Goal: Contribute content: Add original content to the website for others to see

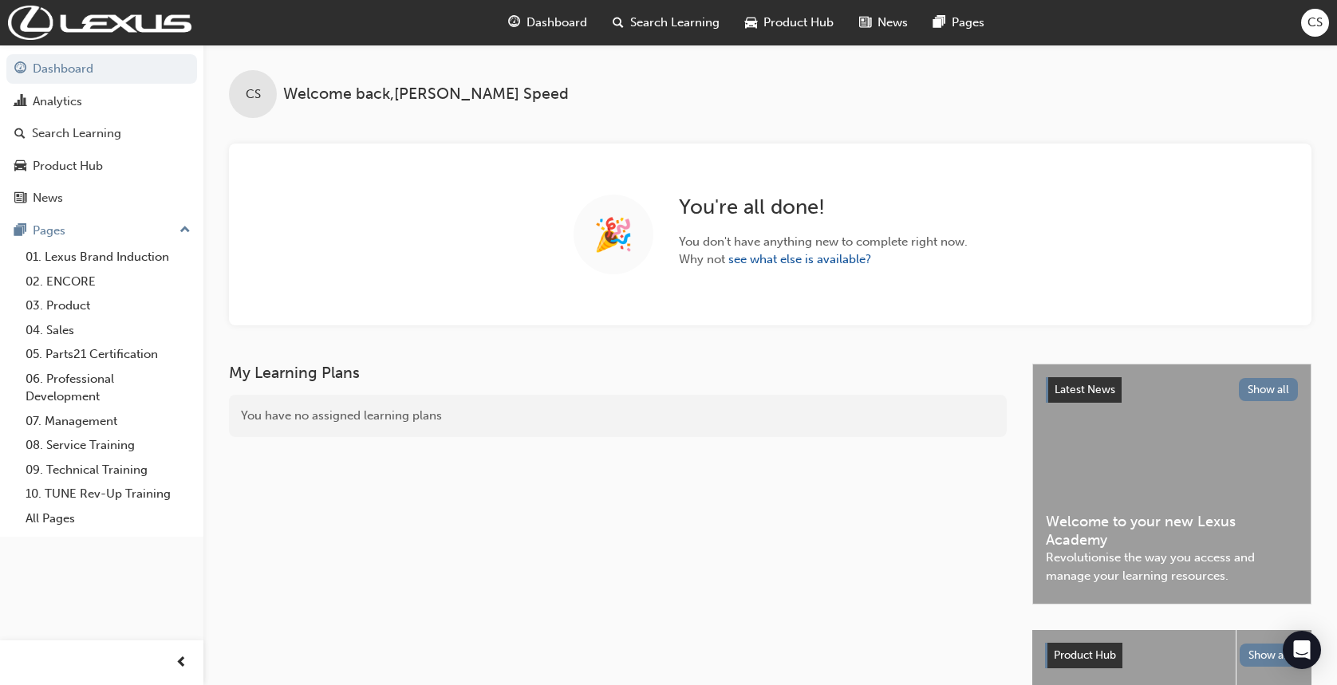
click at [673, 26] on span "Search Learning" at bounding box center [674, 23] width 89 height 18
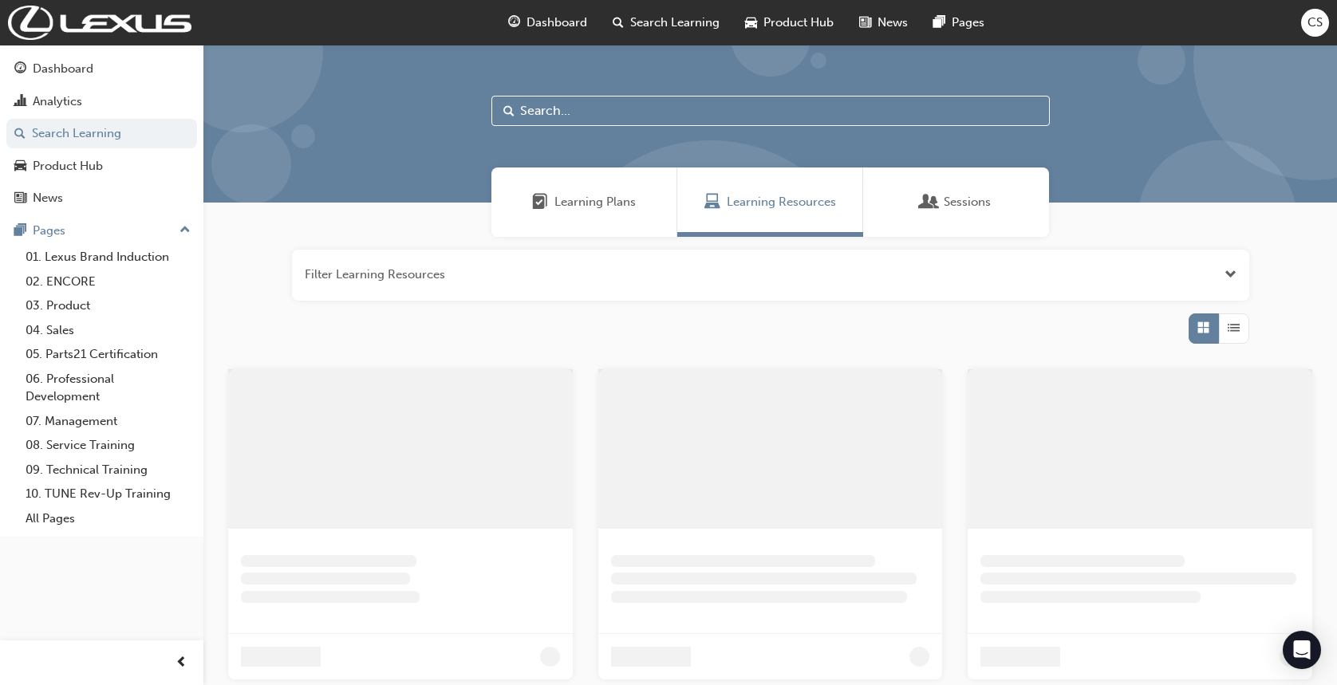
click at [564, 111] on input "text" at bounding box center [771, 111] width 559 height 30
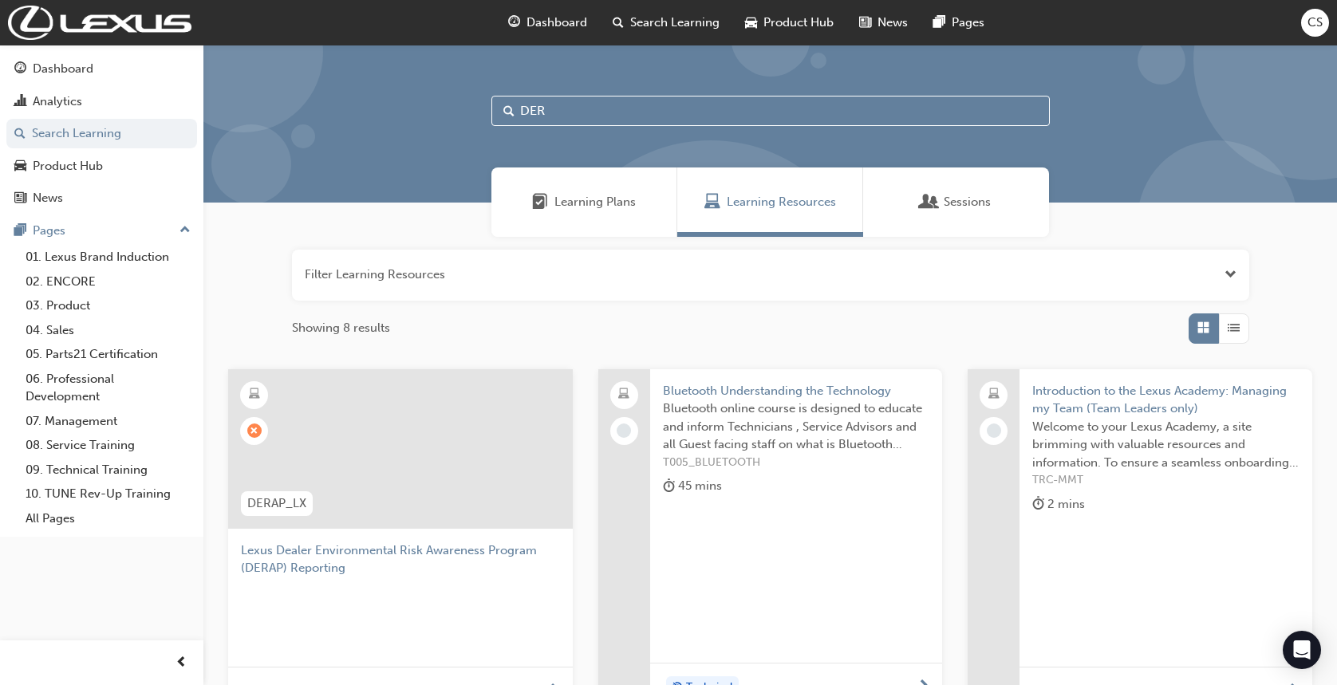
type input "DER"
click at [380, 439] on div at bounding box center [400, 449] width 345 height 160
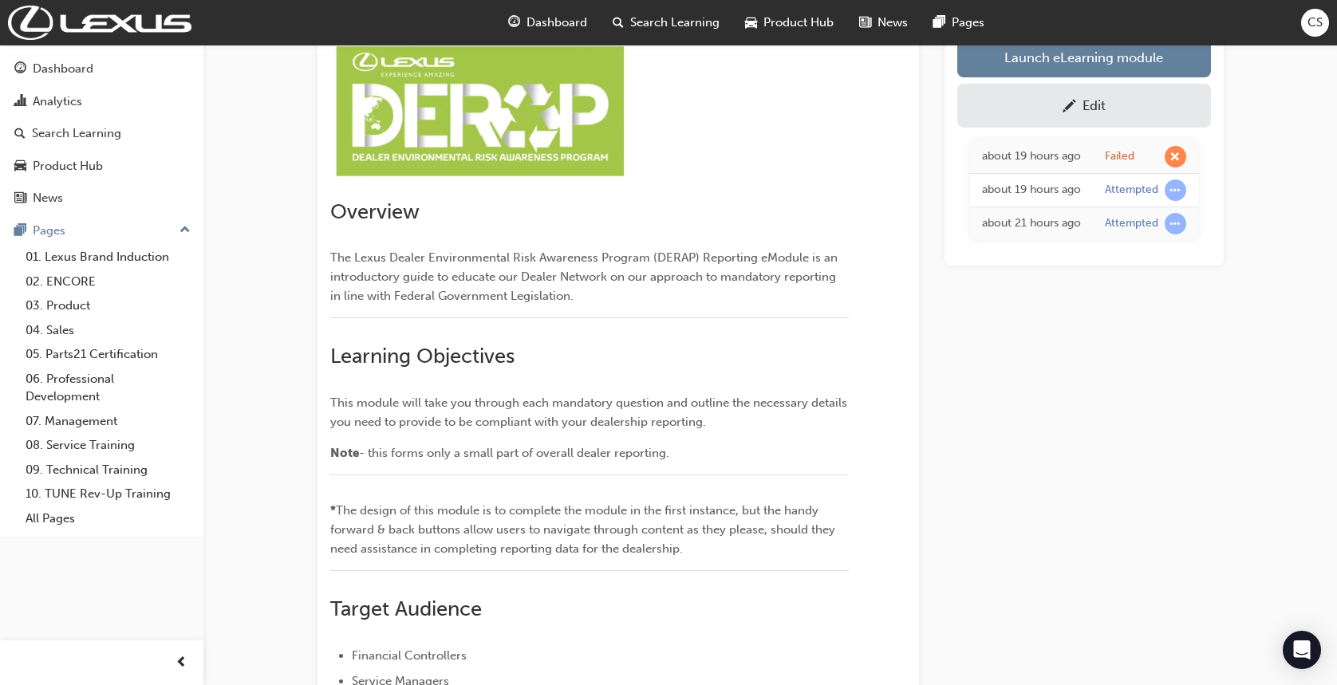
scroll to position [365, 0]
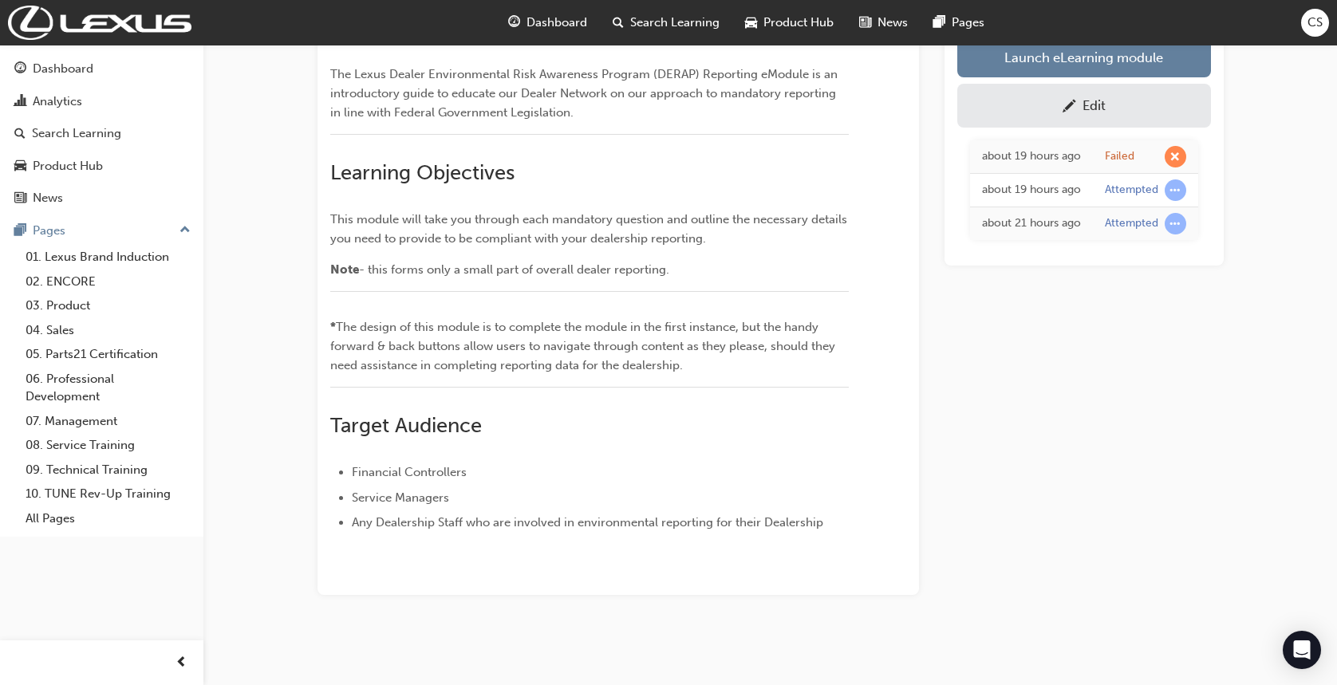
click at [1093, 107] on div "Edit" at bounding box center [1094, 105] width 23 height 16
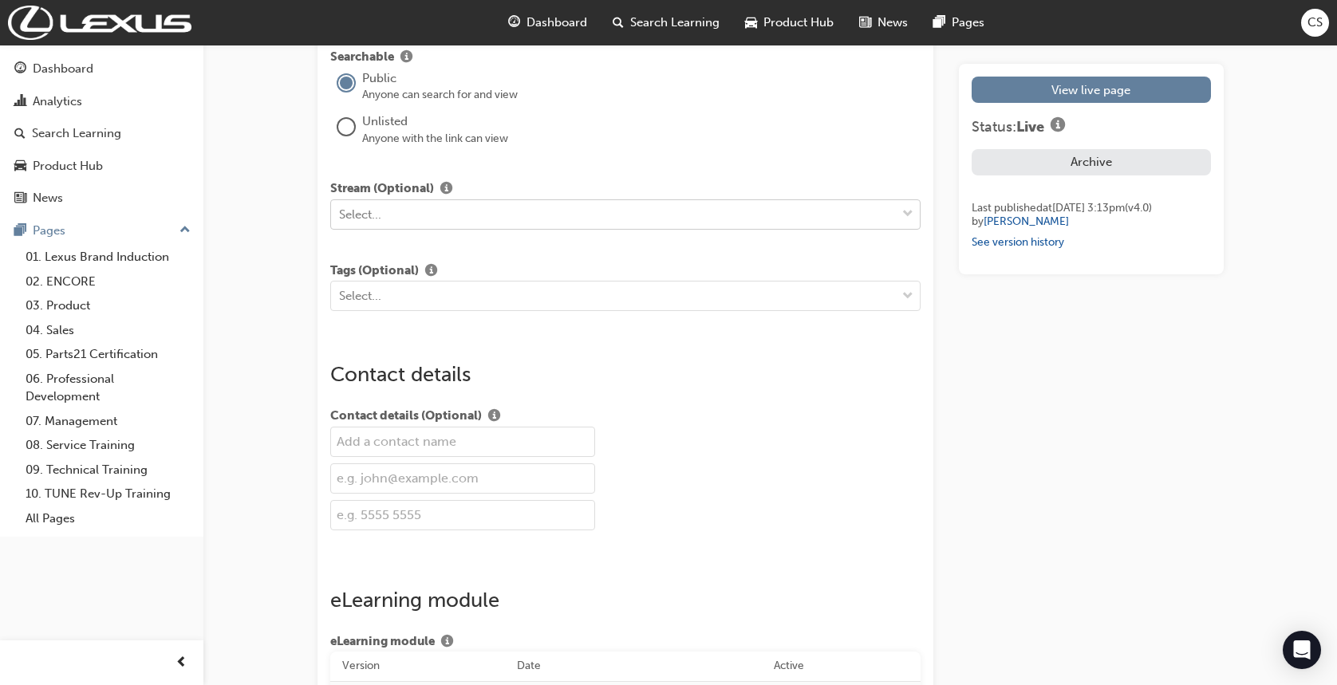
scroll to position [2660, 0]
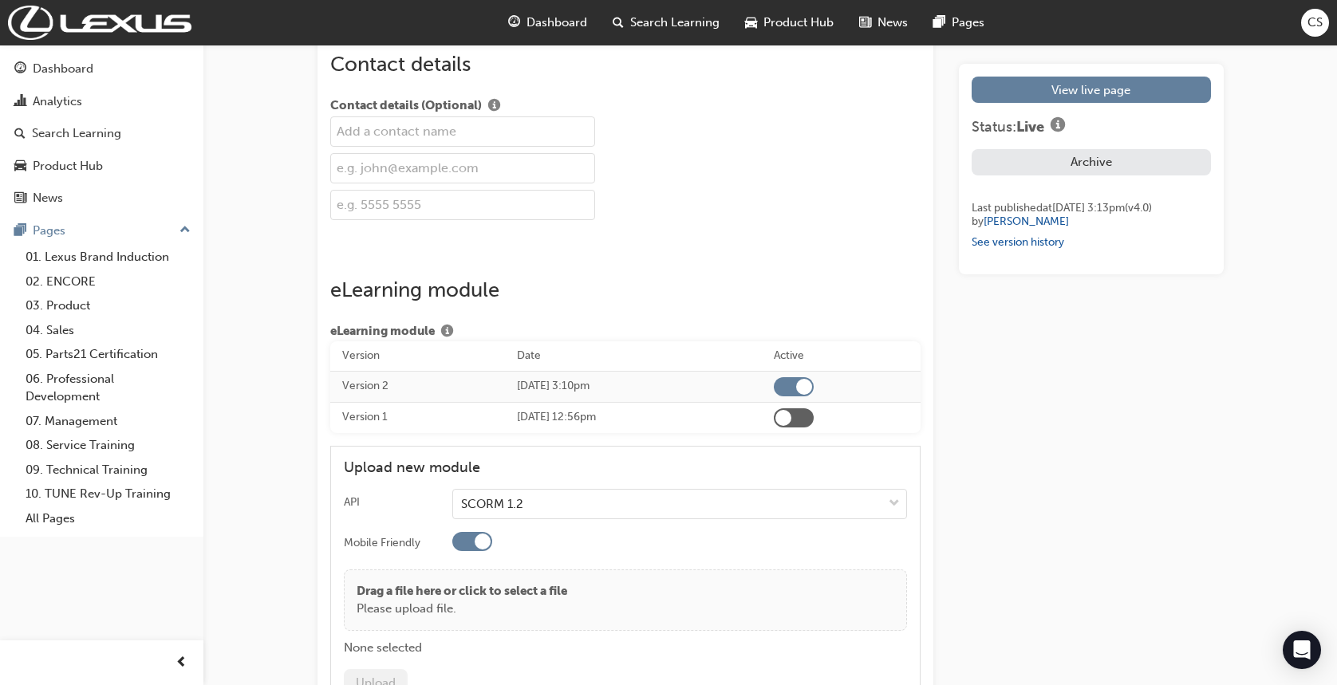
click at [386, 123] on input "text" at bounding box center [462, 132] width 265 height 30
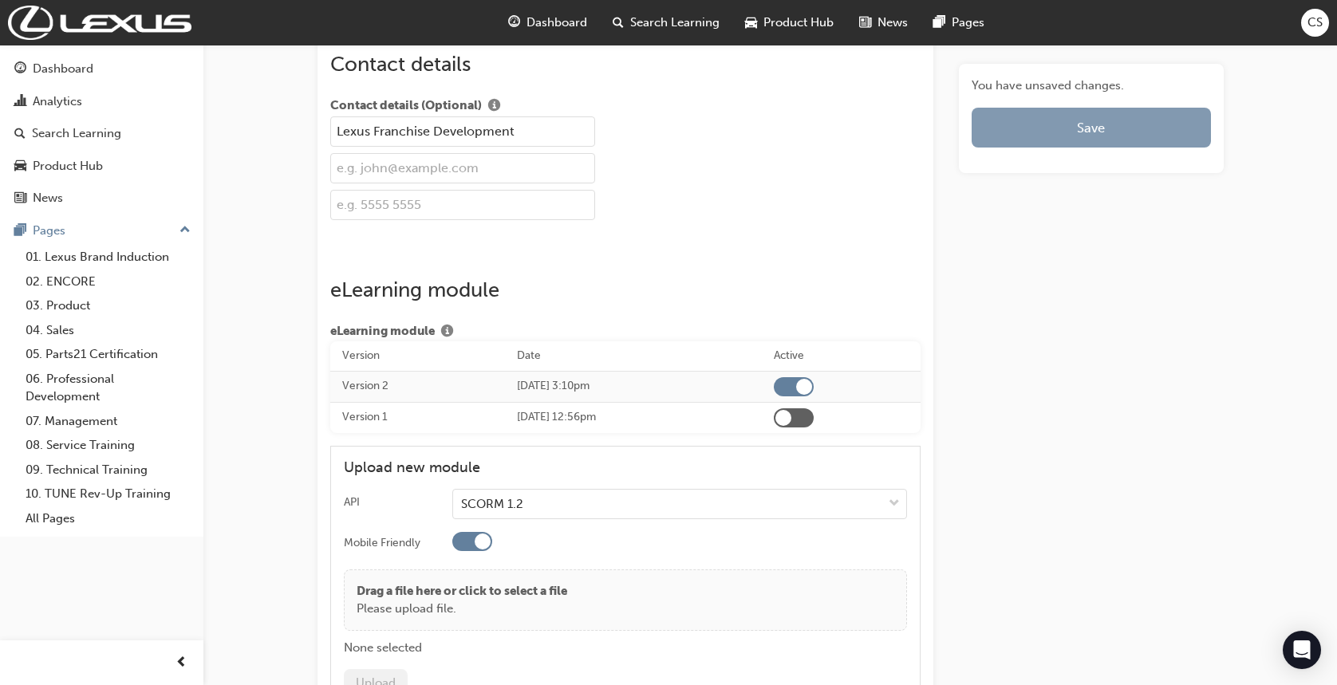
type input "Lexus Franchise Development"
click at [1073, 120] on button "Save" at bounding box center [1091, 128] width 239 height 40
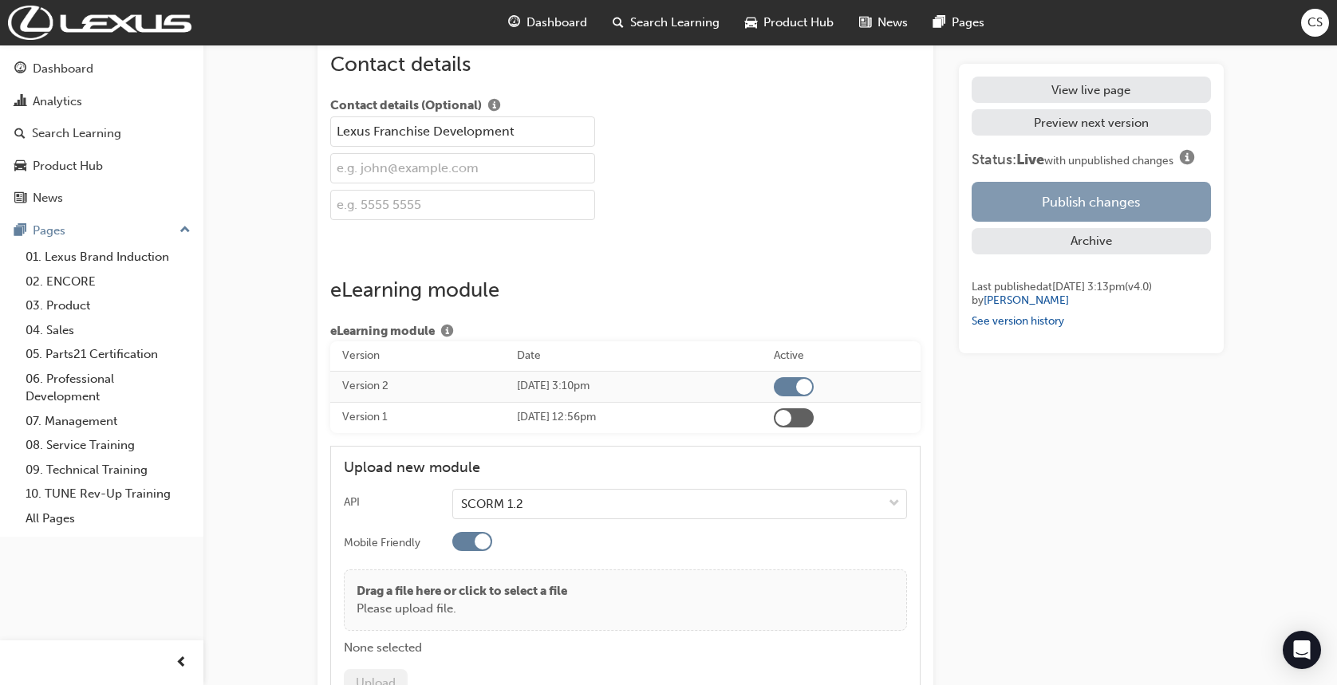
click at [1079, 196] on button "Publish changes" at bounding box center [1091, 202] width 239 height 40
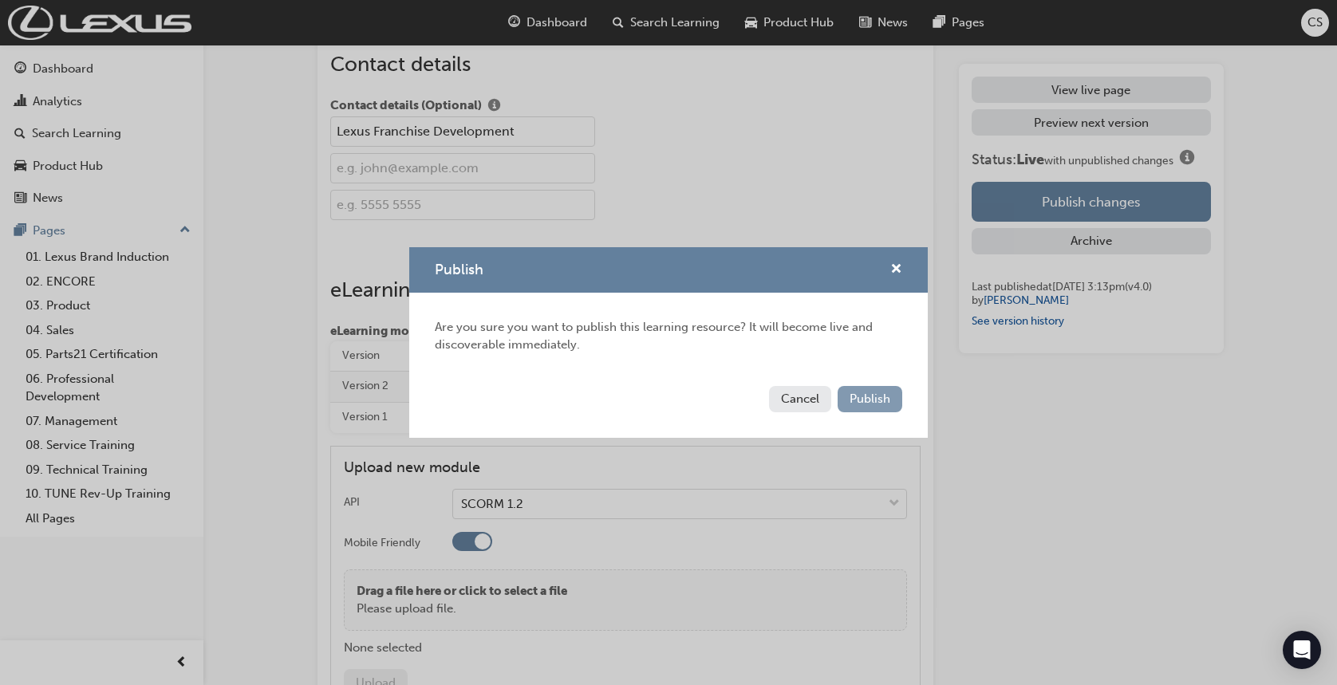
click at [896, 400] on button "Publish" at bounding box center [870, 399] width 65 height 26
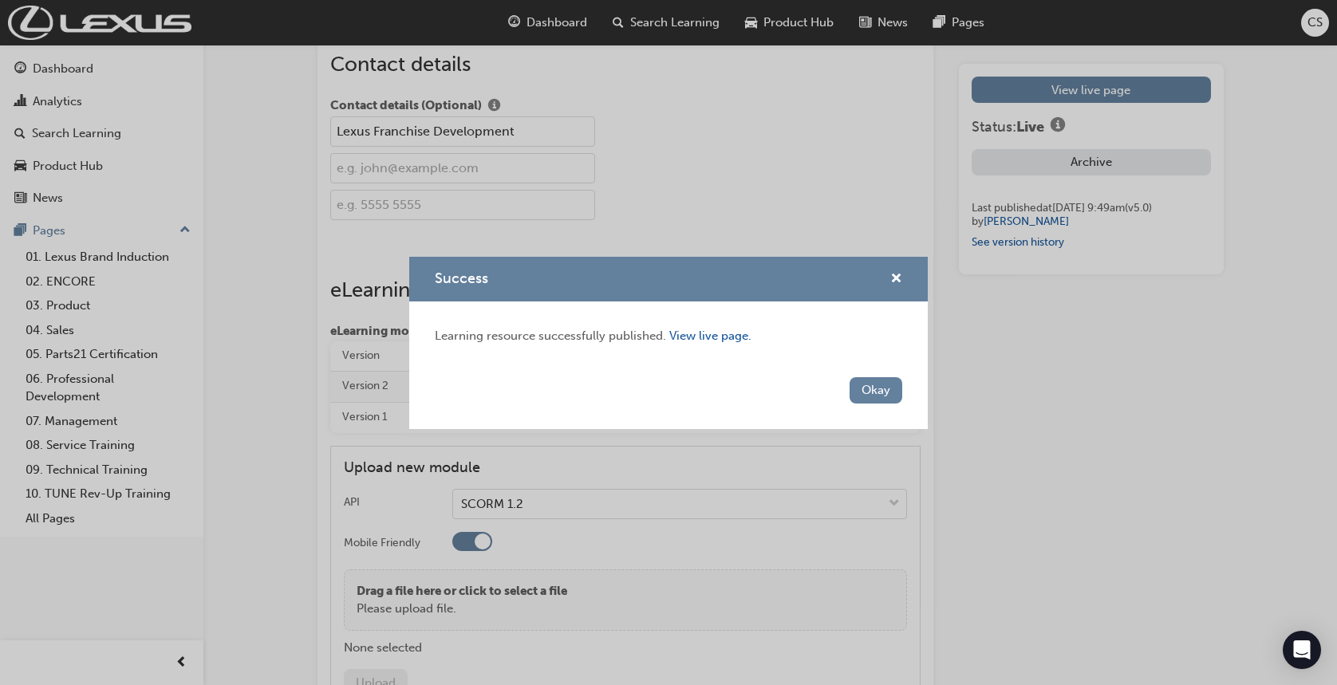
click at [1309, 19] on div "Success Learning resource successfully published. View live page. Okay" at bounding box center [668, 342] width 1337 height 685
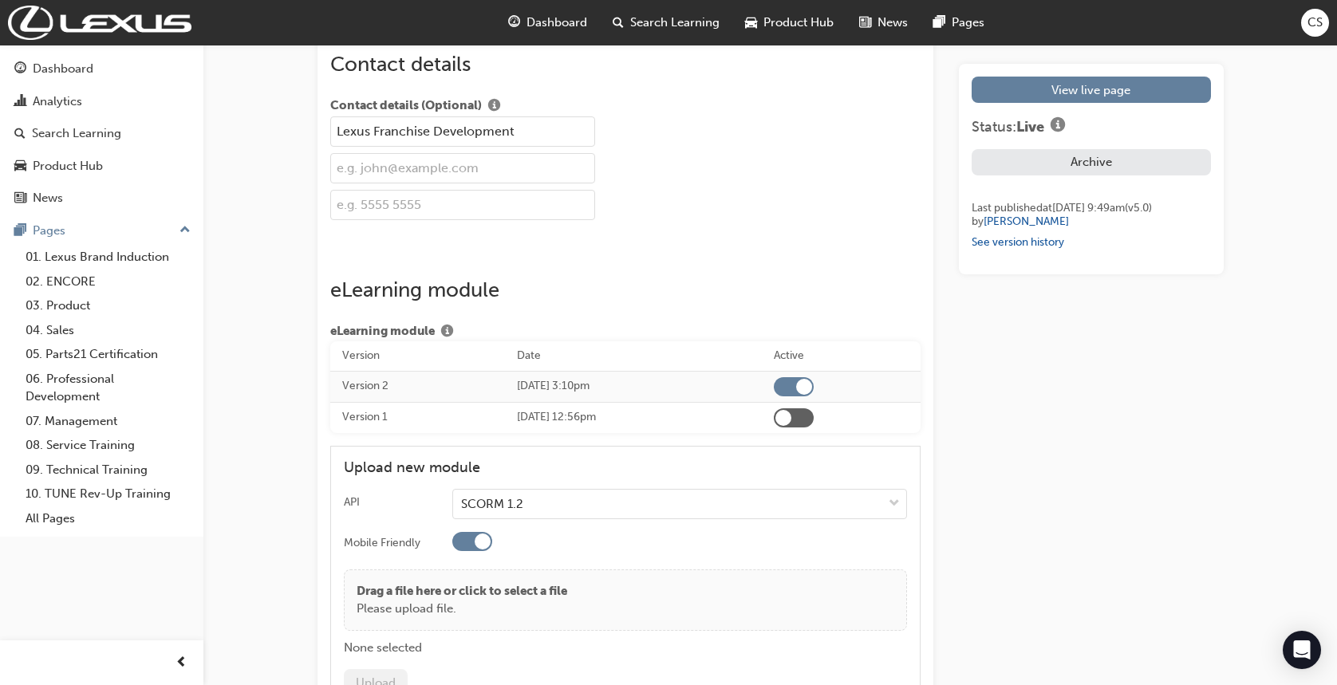
click at [1316, 30] on span "CS" at bounding box center [1315, 23] width 15 height 18
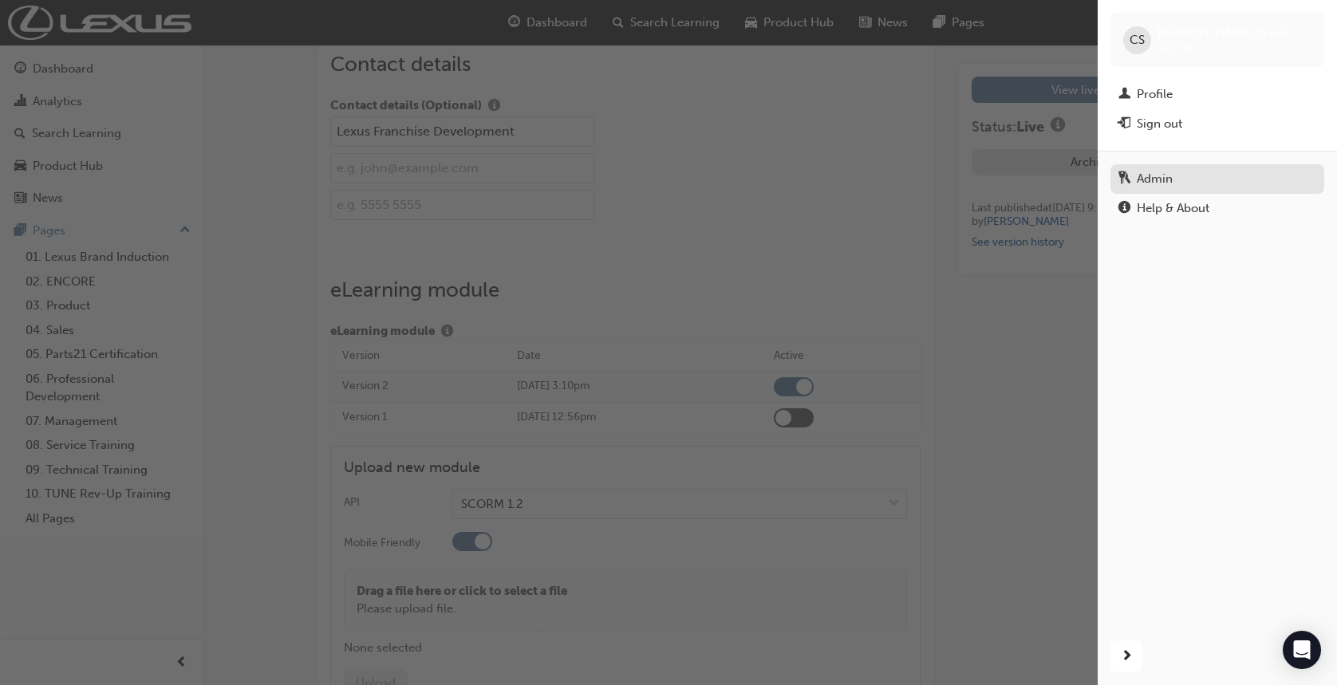
click at [1226, 182] on div "Admin" at bounding box center [1218, 179] width 198 height 20
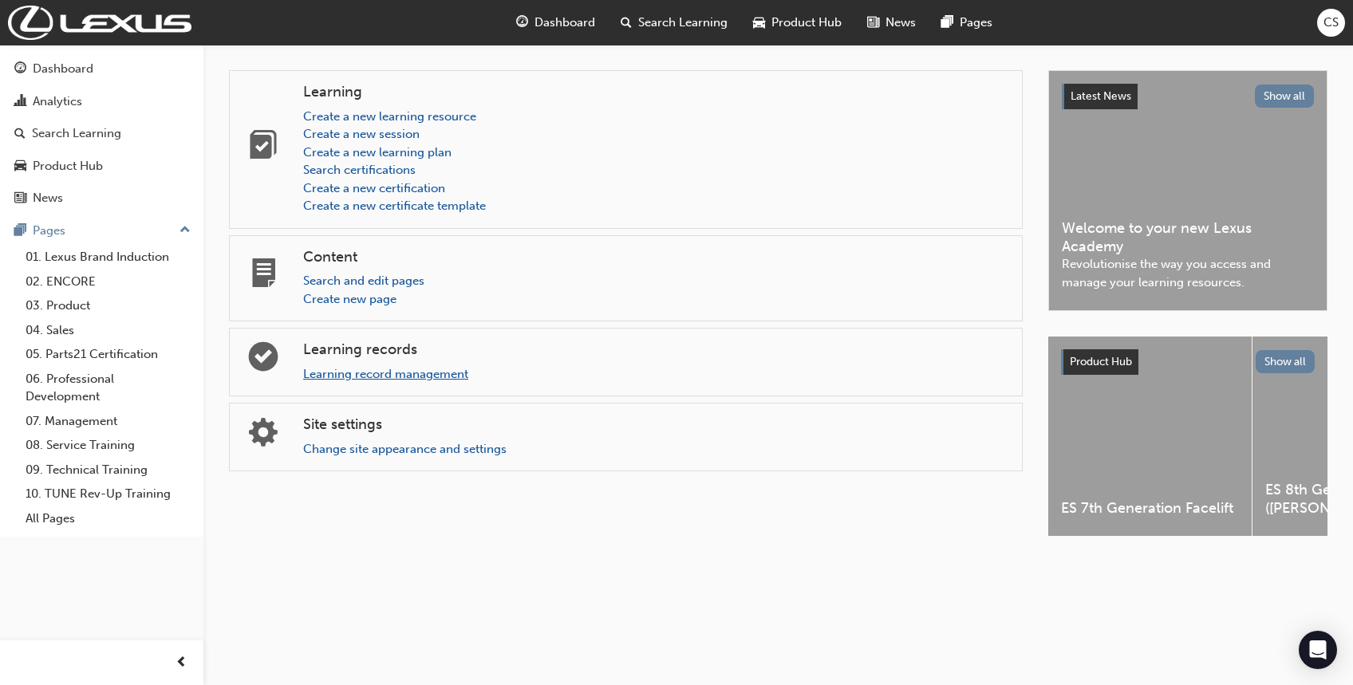
click at [374, 377] on link "Learning record management" at bounding box center [385, 374] width 165 height 14
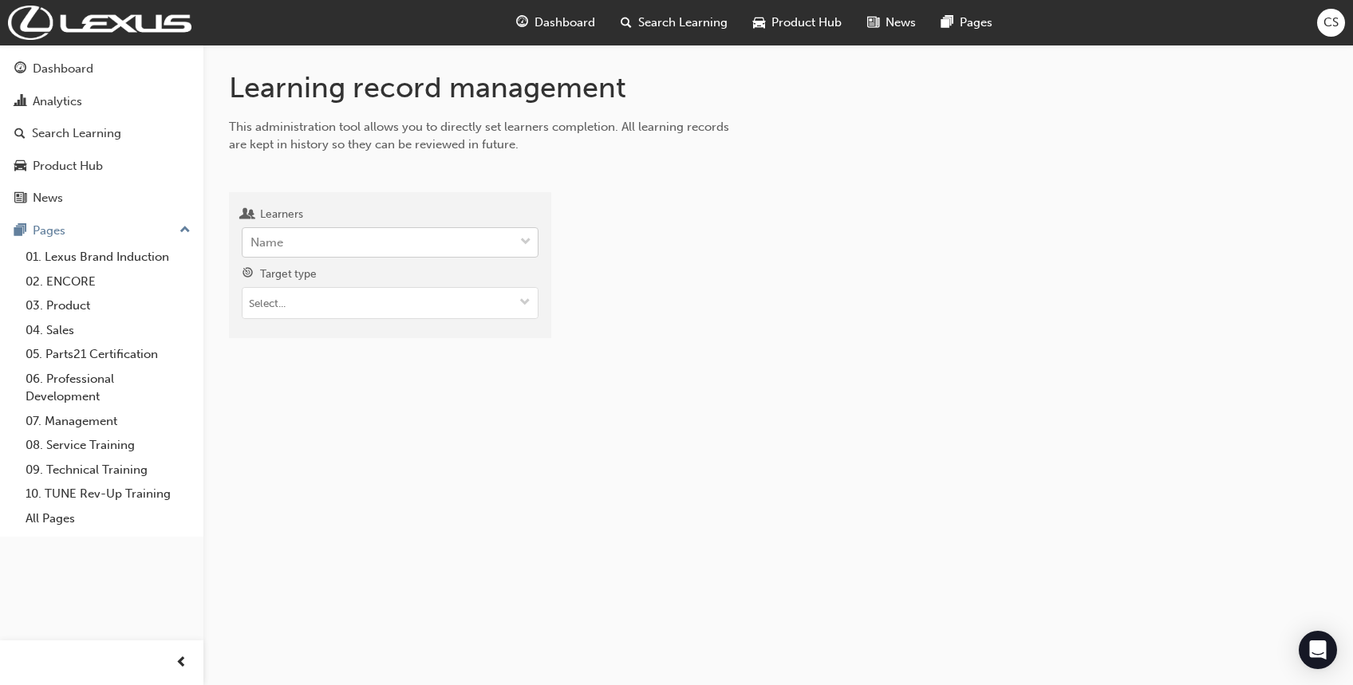
click at [284, 251] on div "Name" at bounding box center [378, 243] width 271 height 28
click at [252, 249] on input "Learners Name" at bounding box center [252, 242] width 2 height 14
type input "Speed"
click at [295, 278] on span "[PERSON_NAME] -" at bounding box center [303, 282] width 105 height 14
click at [294, 299] on input "Target type" at bounding box center [390, 305] width 295 height 30
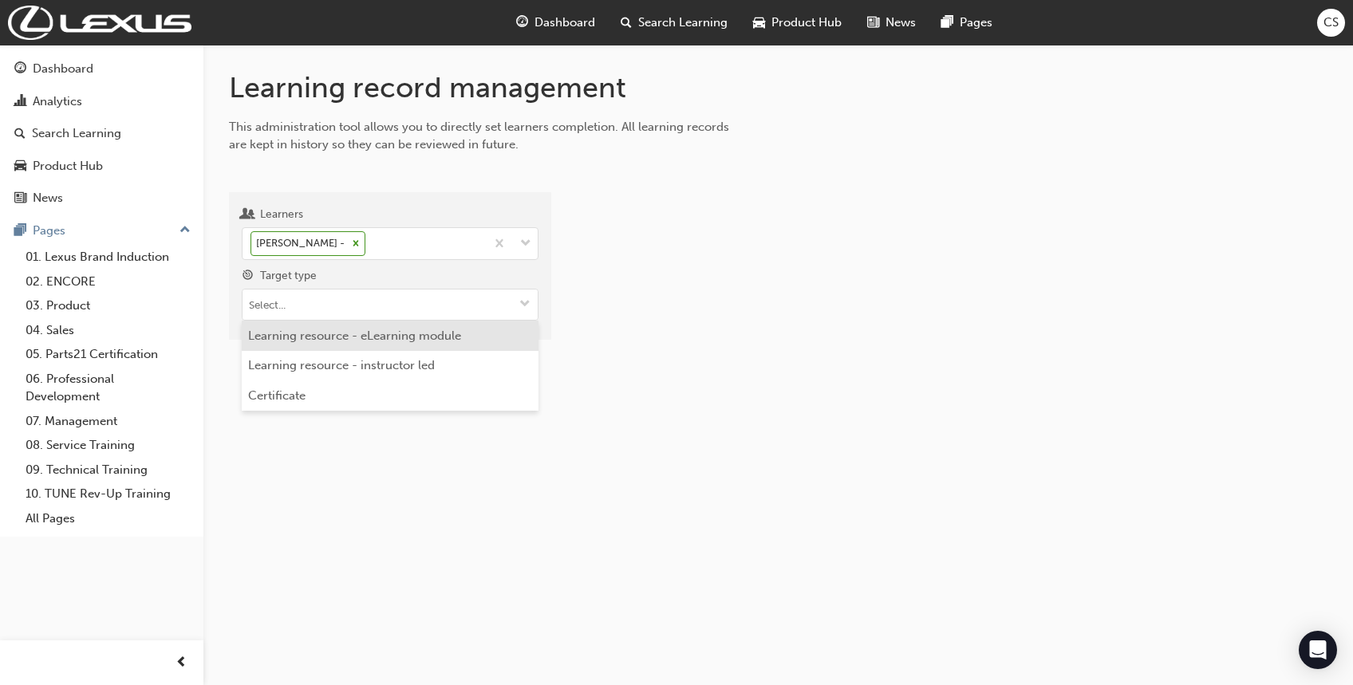
click at [337, 330] on li "Learning resource - eLearning module" at bounding box center [390, 336] width 297 height 30
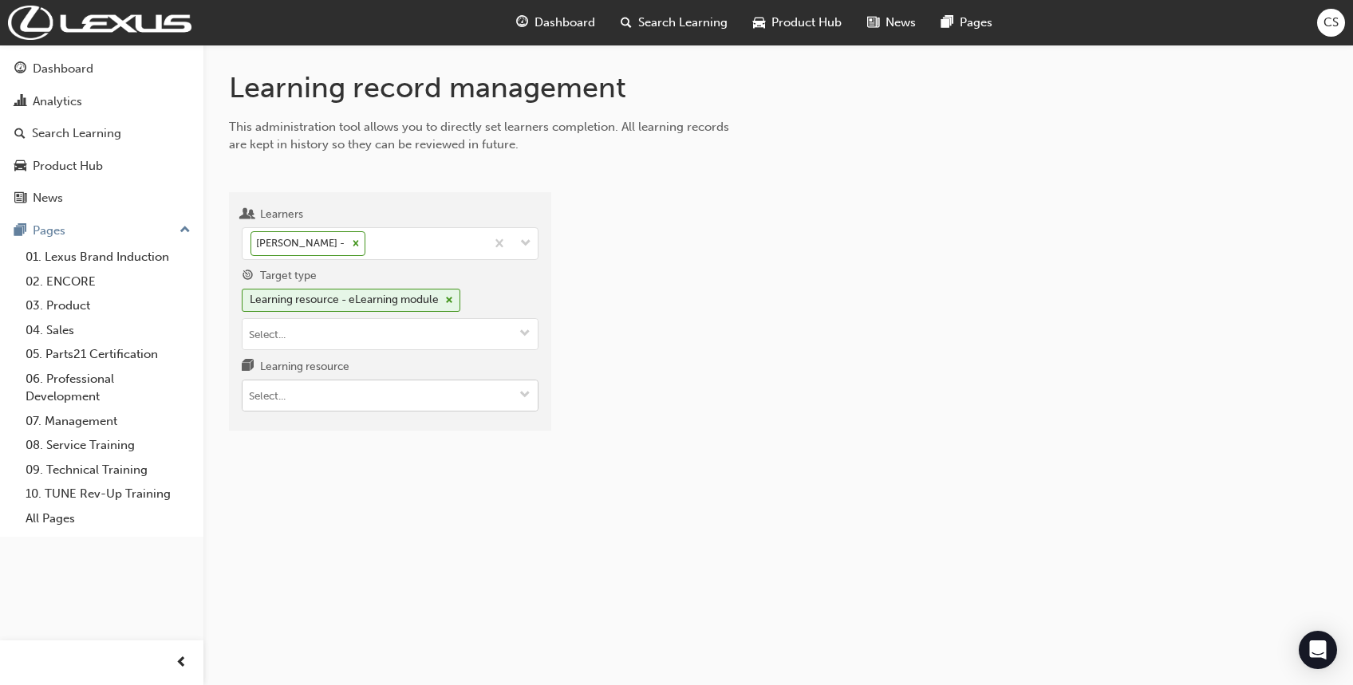
click at [330, 381] on input "Learning resource" at bounding box center [390, 396] width 295 height 30
type input "DERA"
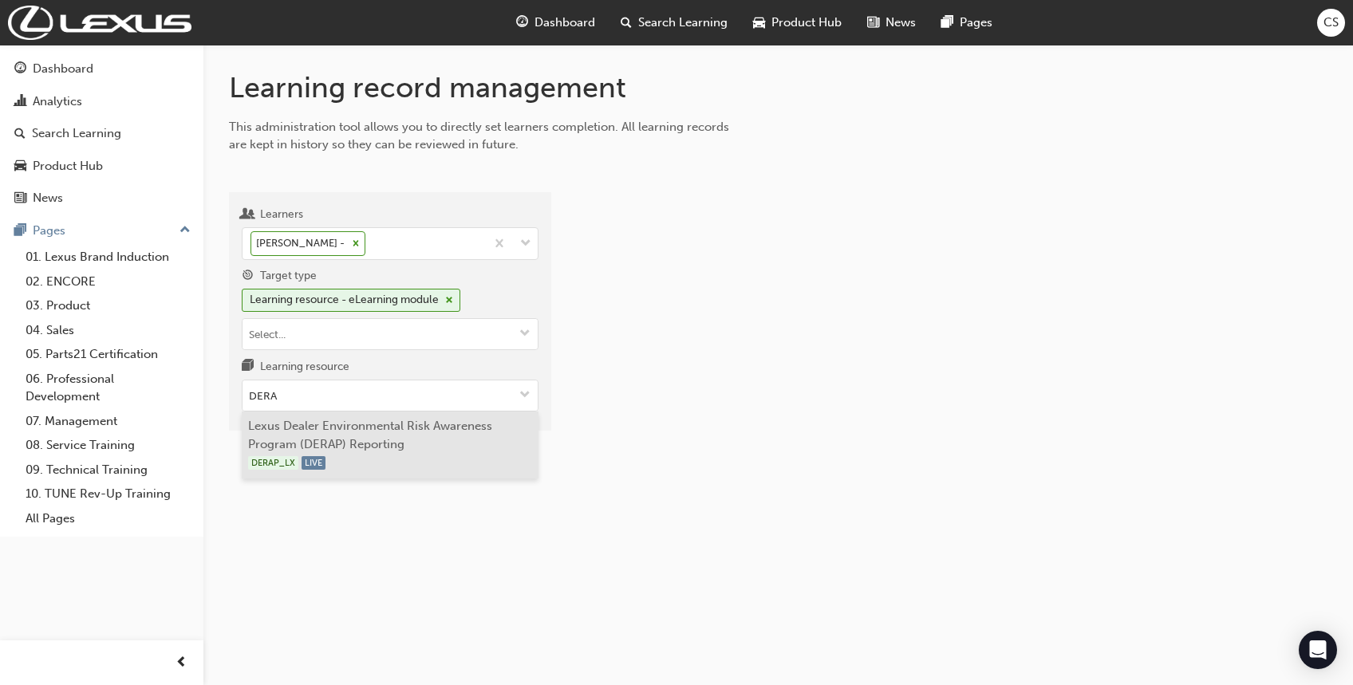
click at [350, 449] on li "Lexus Dealer Environmental Risk Awareness Program (DERAP) Reporting DERAP_LX LI…" at bounding box center [390, 446] width 297 height 68
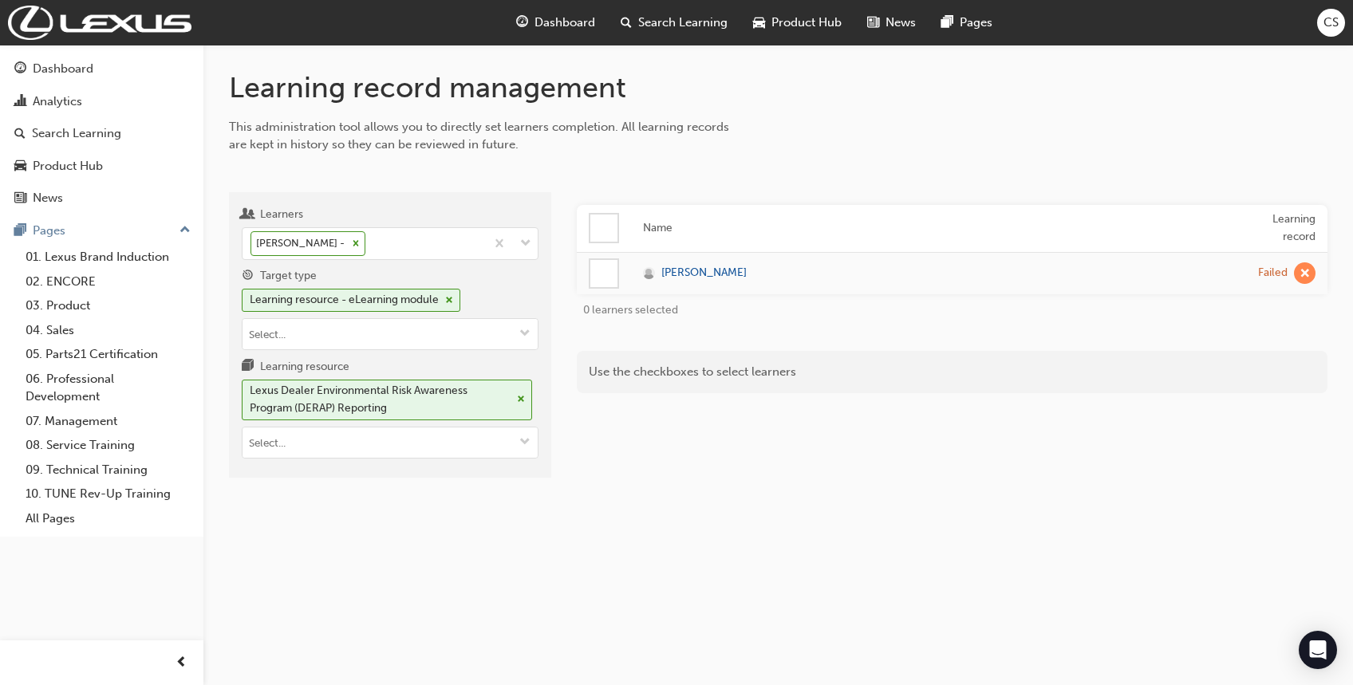
click at [600, 275] on div at bounding box center [604, 273] width 27 height 27
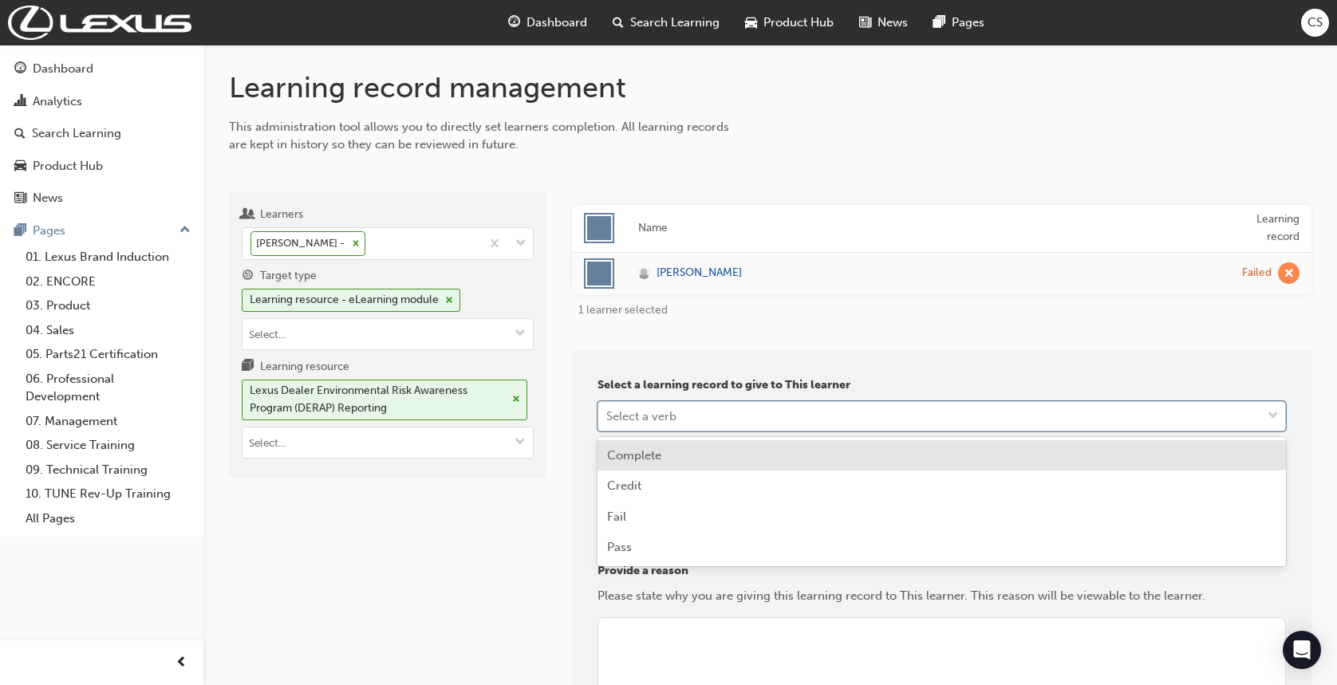
click at [649, 413] on div "Select a verb" at bounding box center [641, 416] width 70 height 18
click at [650, 463] on div "Complete" at bounding box center [942, 455] width 689 height 31
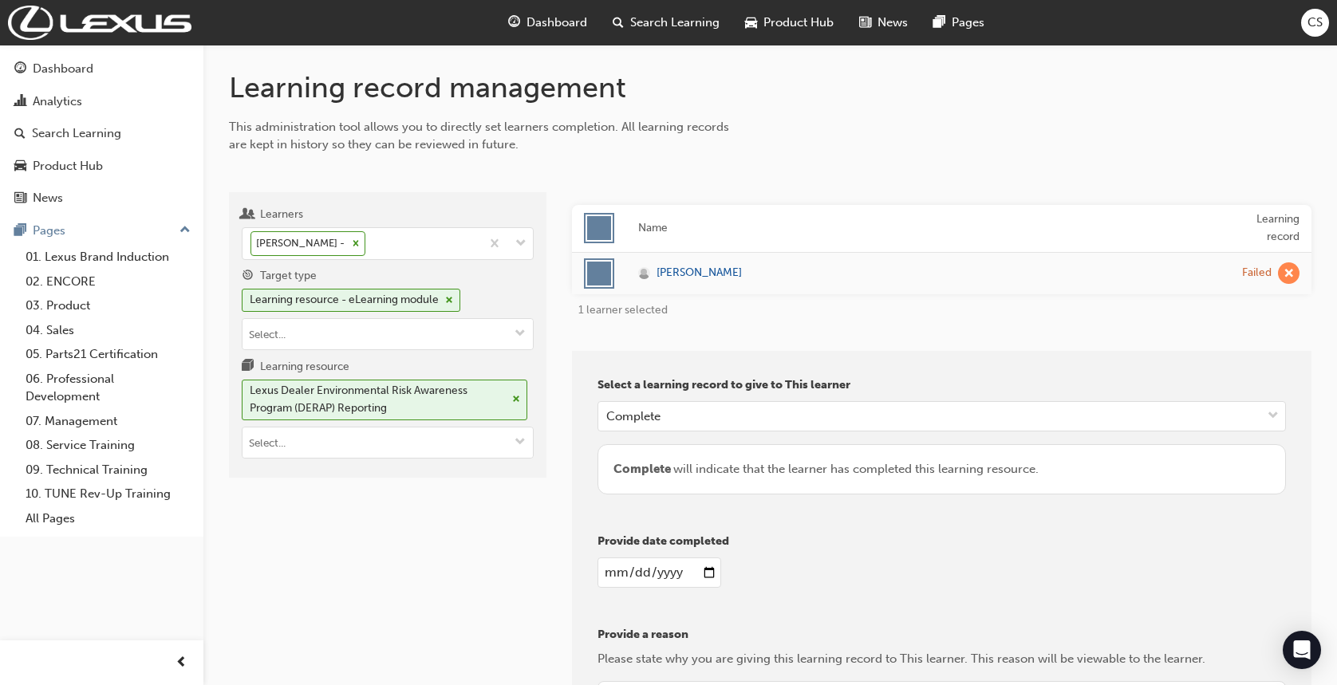
click at [643, 581] on input "date" at bounding box center [660, 573] width 124 height 30
click at [714, 572] on input "date" at bounding box center [660, 573] width 124 height 30
type input "[DATE]"
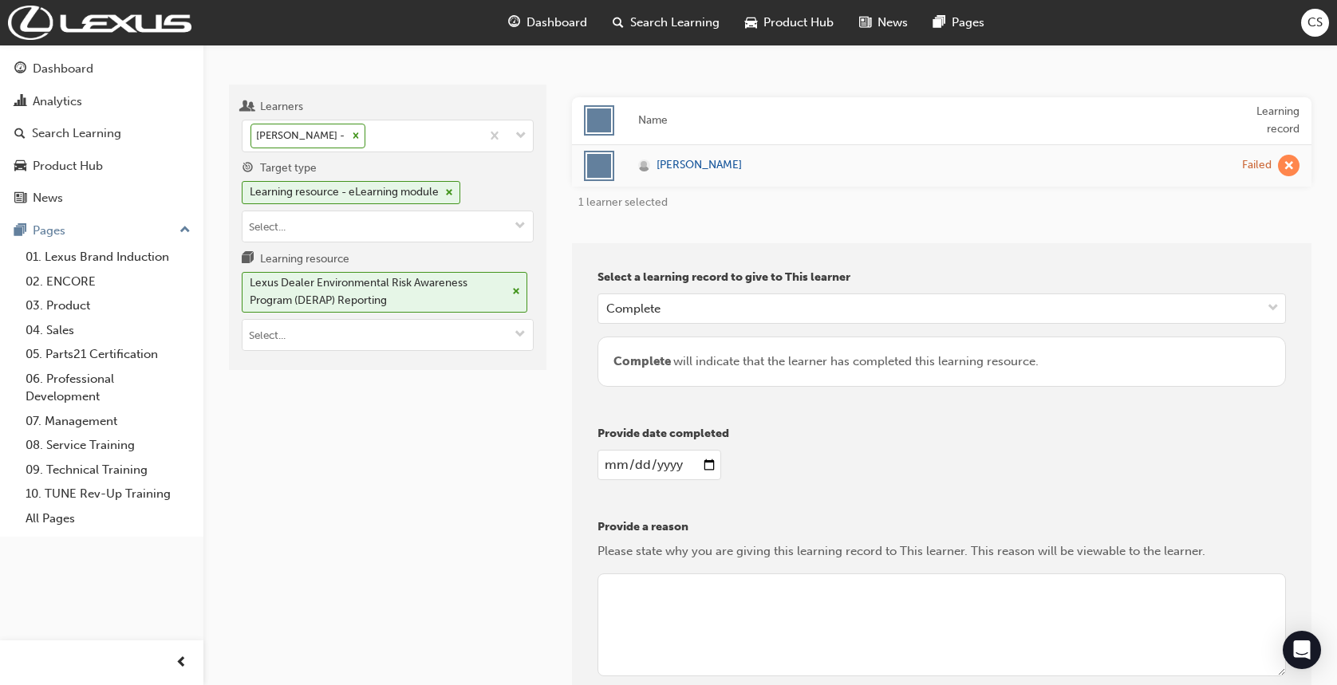
scroll to position [257, 0]
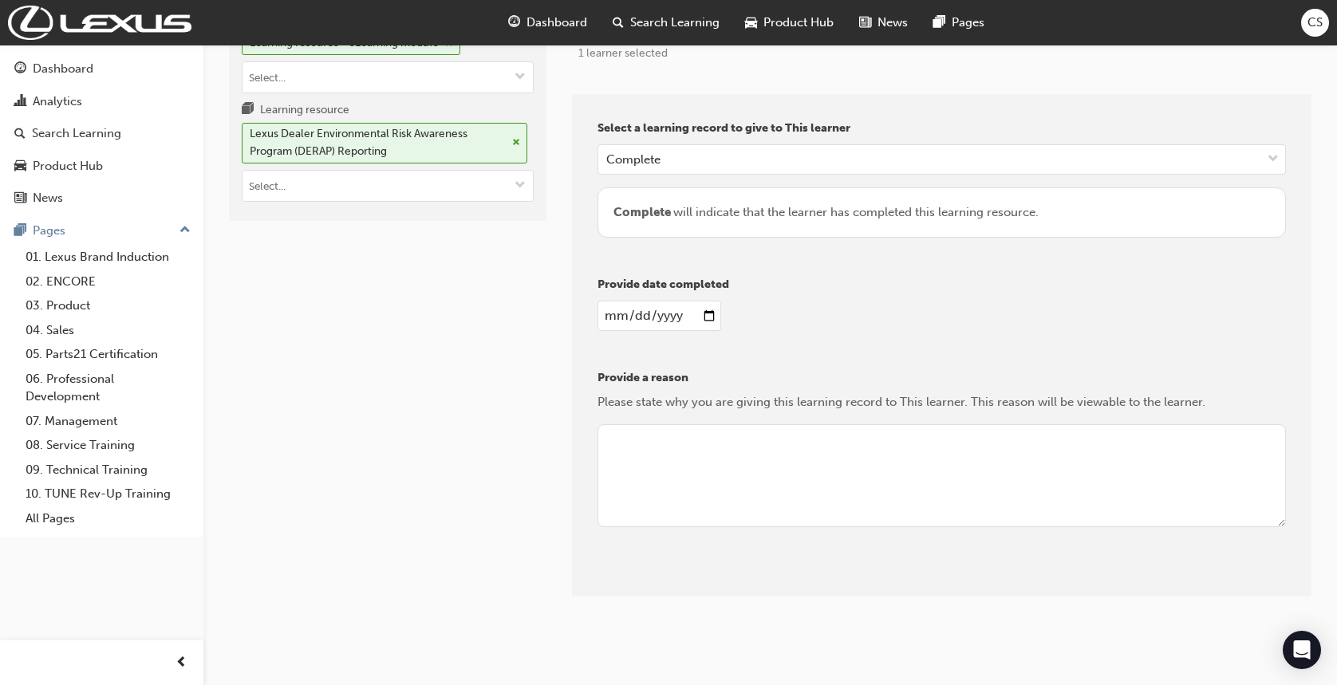
click at [801, 452] on textarea at bounding box center [942, 477] width 689 height 104
type textarea "cs"
click at [635, 586] on button "Give learning records" at bounding box center [669, 584] width 143 height 26
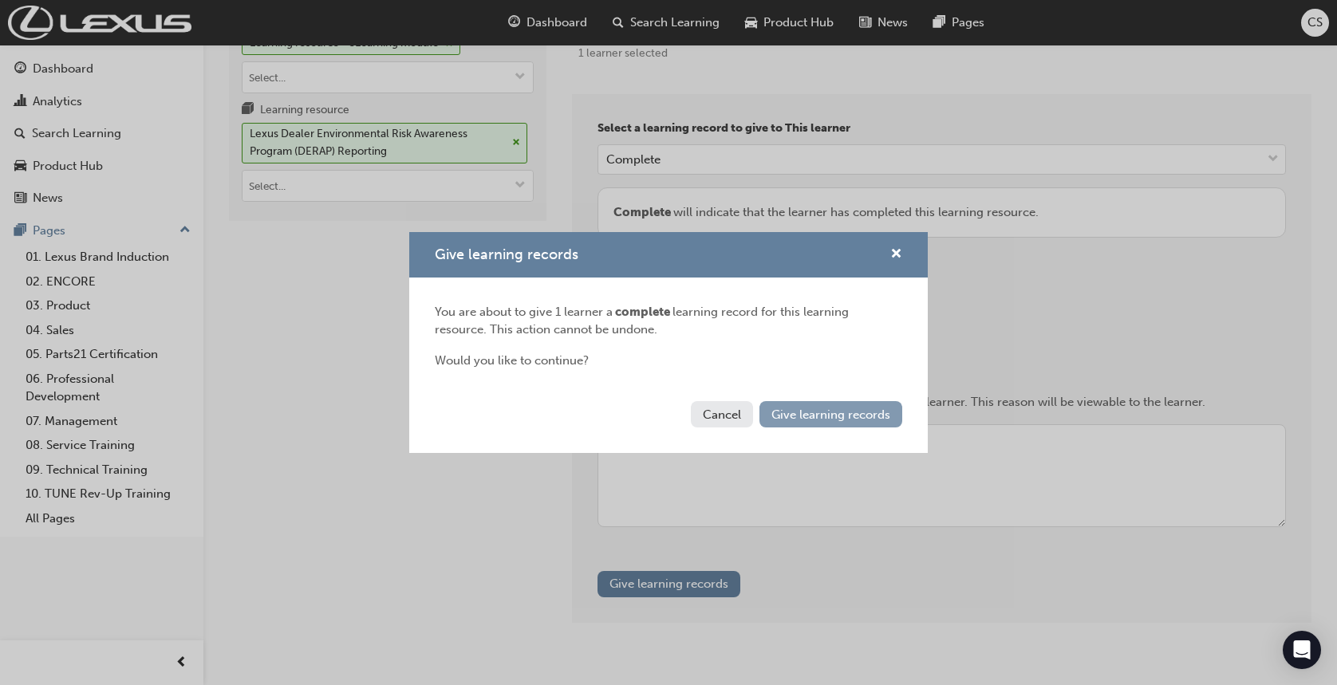
click at [821, 420] on span "Give learning records" at bounding box center [831, 415] width 119 height 14
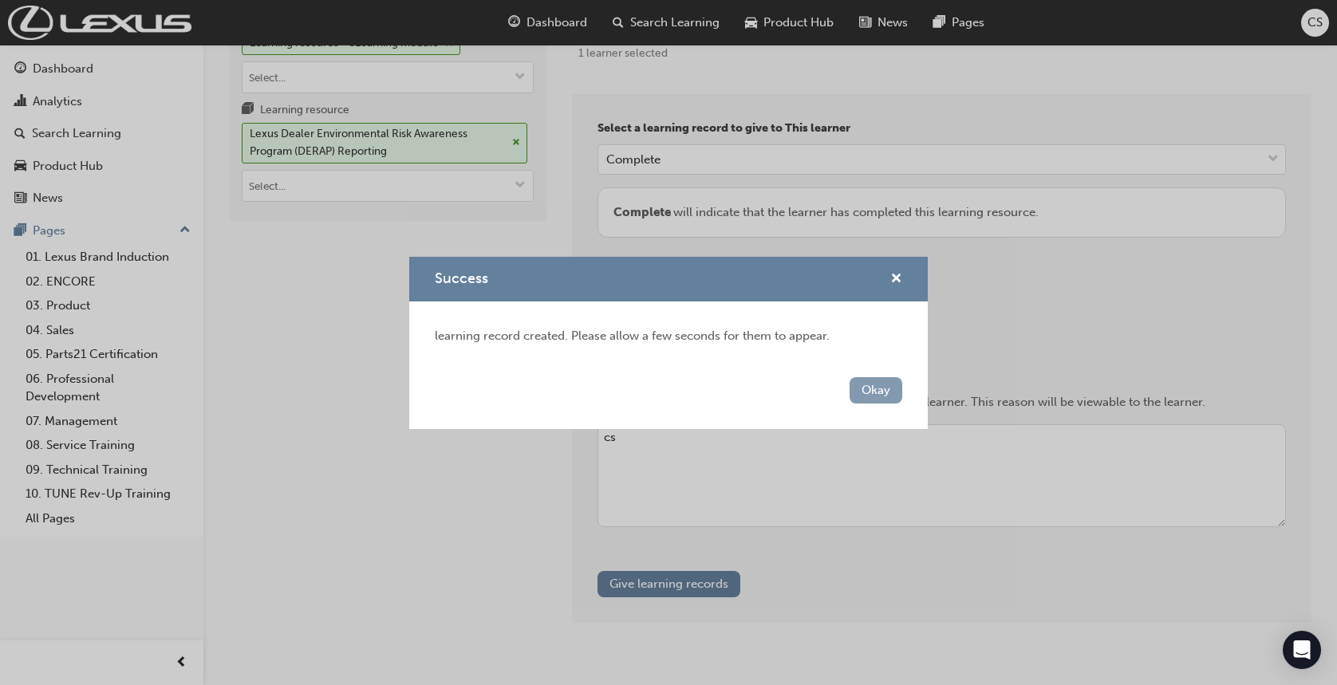
click at [897, 397] on button "Okay" at bounding box center [876, 390] width 53 height 26
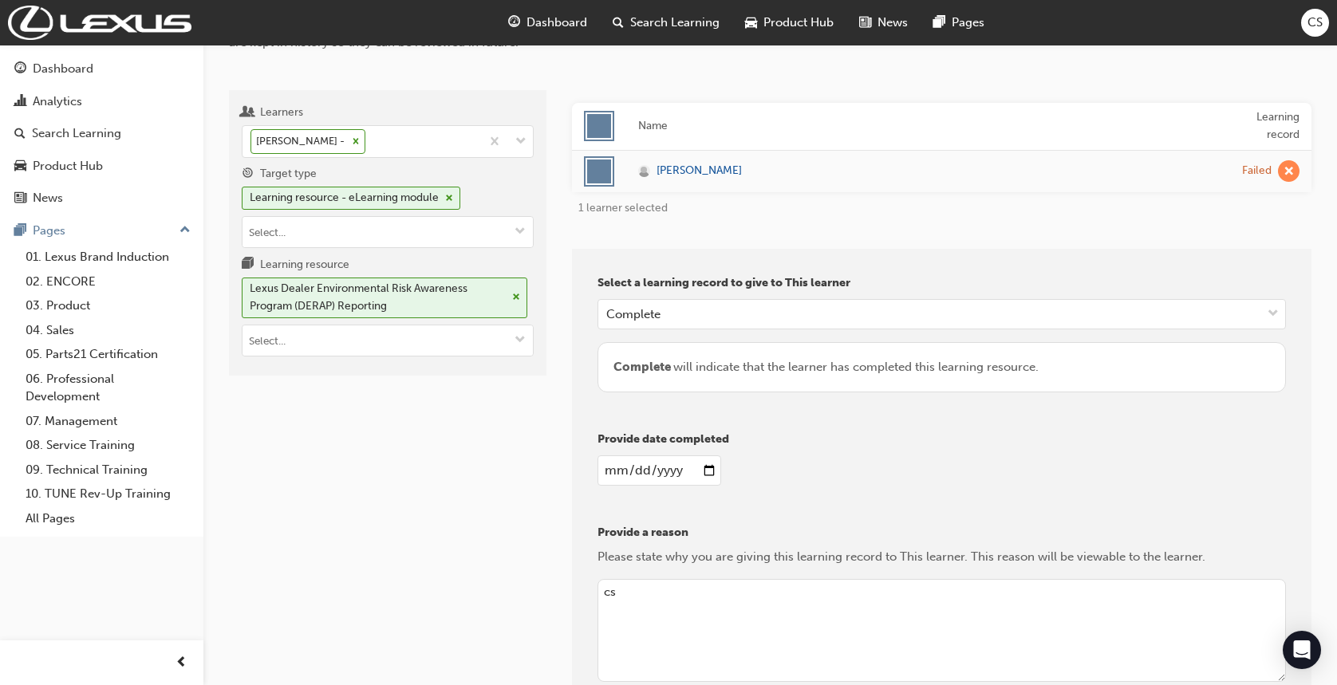
scroll to position [0, 0]
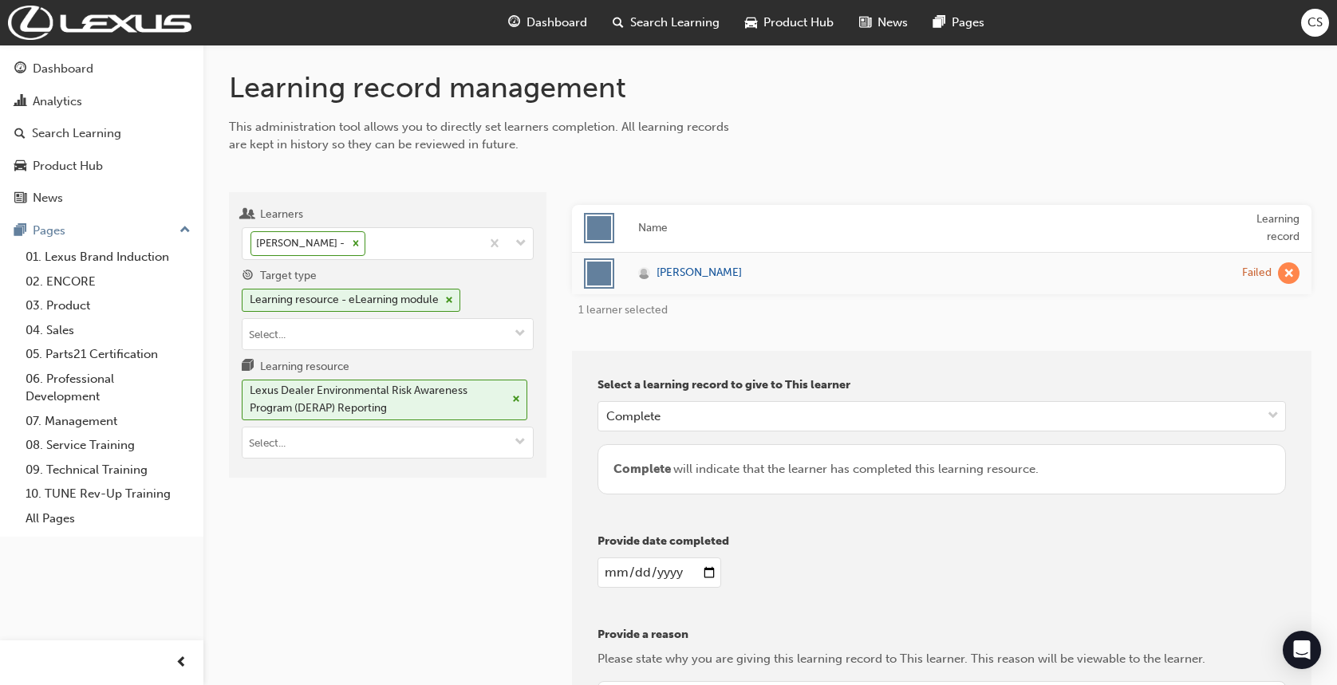
click at [711, 578] on input "[DATE]" at bounding box center [660, 573] width 124 height 30
type input "[DATE]"
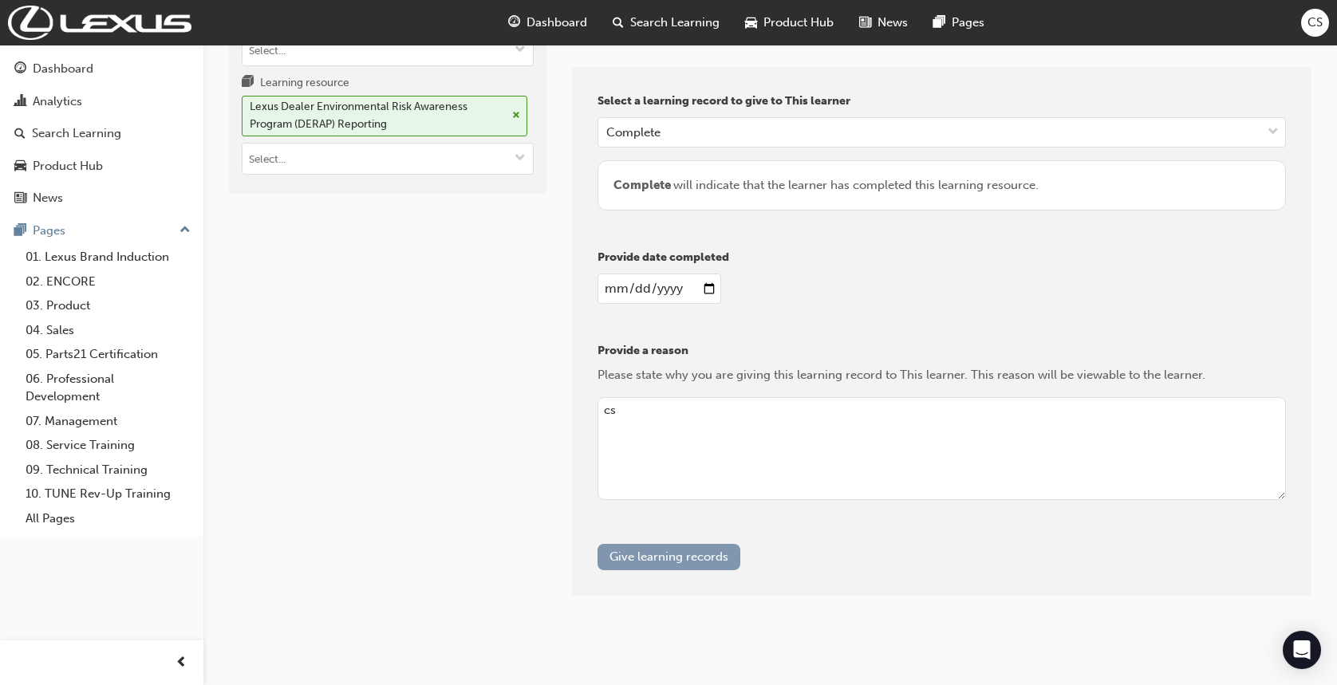
click at [673, 564] on button "Give learning records" at bounding box center [669, 557] width 143 height 26
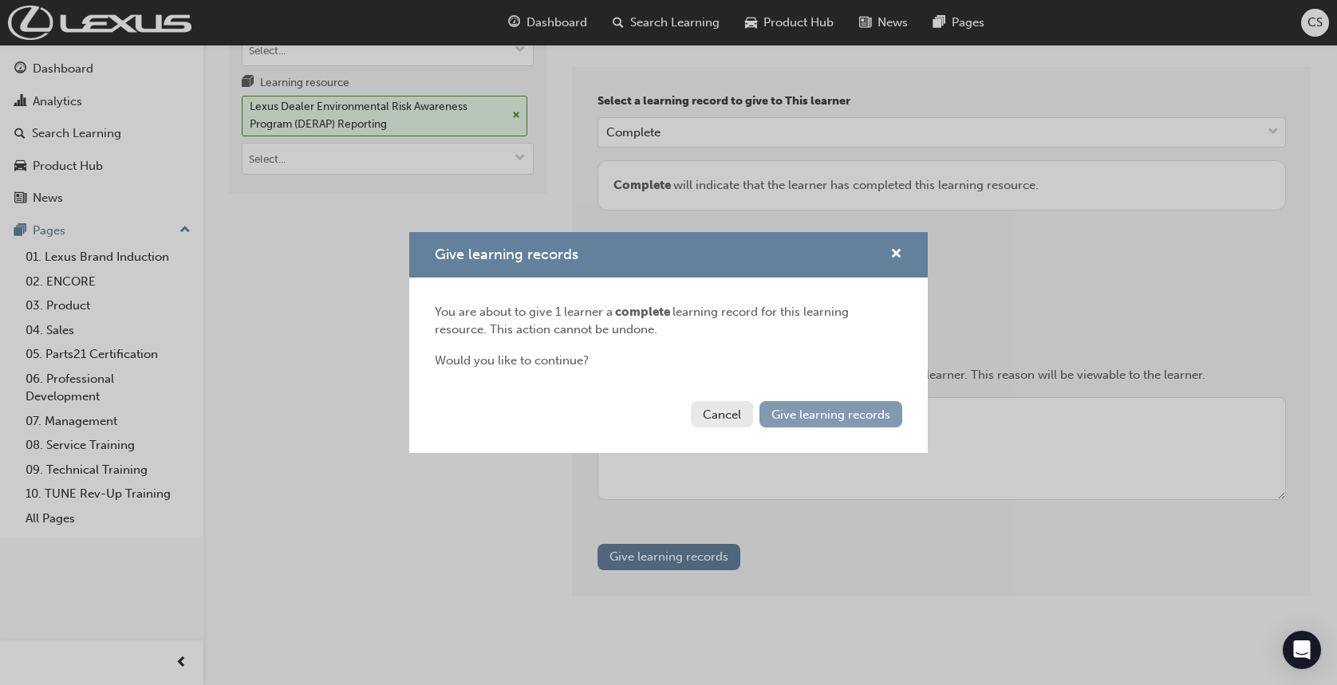
click at [866, 409] on span "Give learning records" at bounding box center [831, 415] width 119 height 14
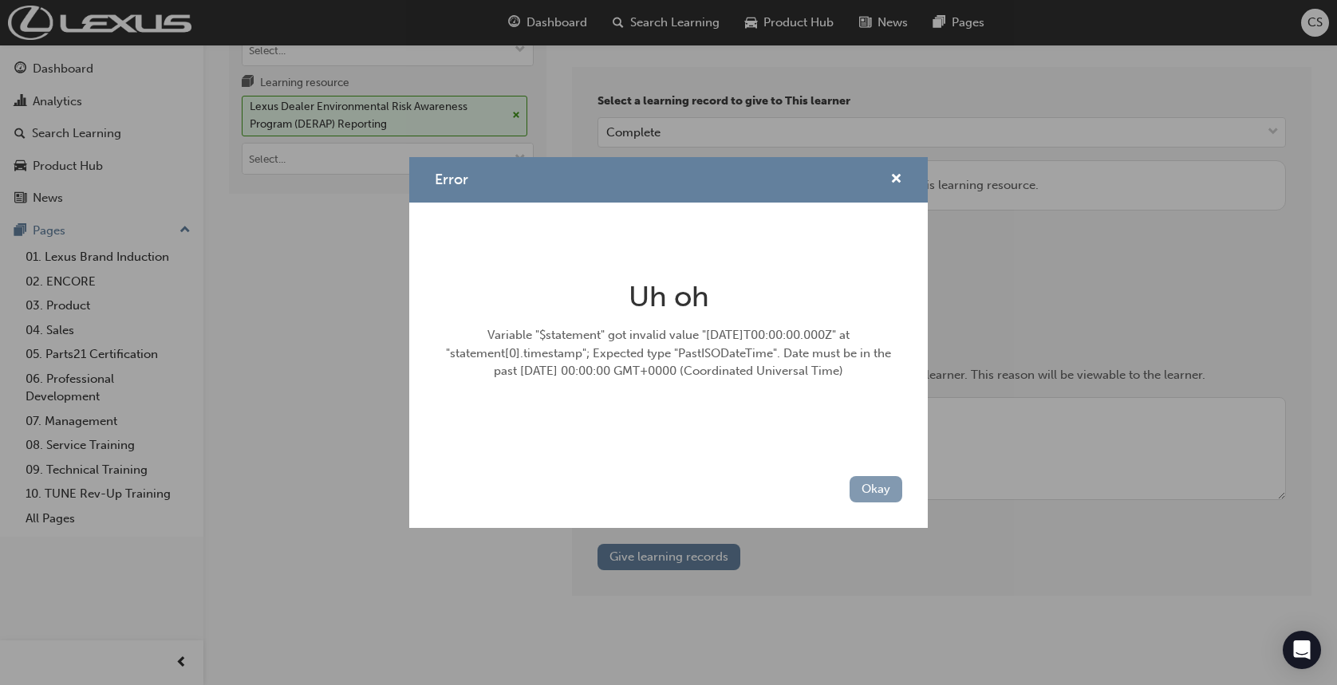
click at [870, 495] on button "Okay" at bounding box center [876, 489] width 53 height 26
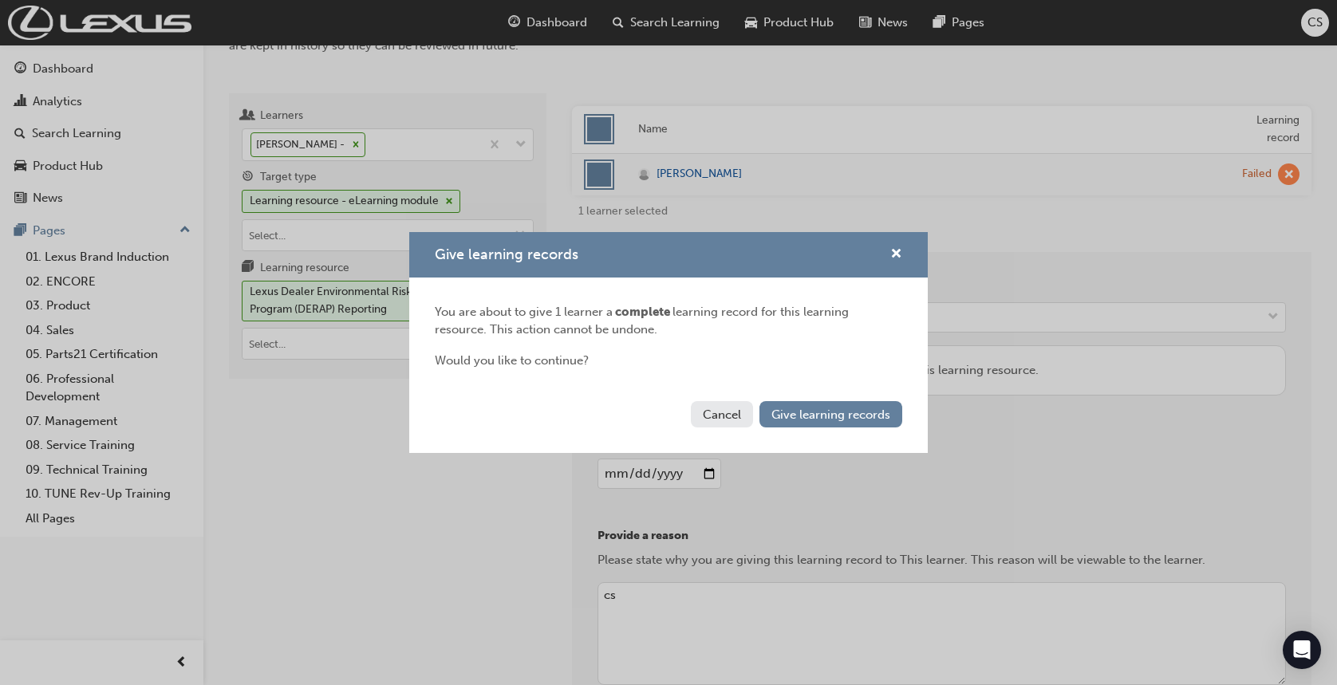
scroll to position [0, 0]
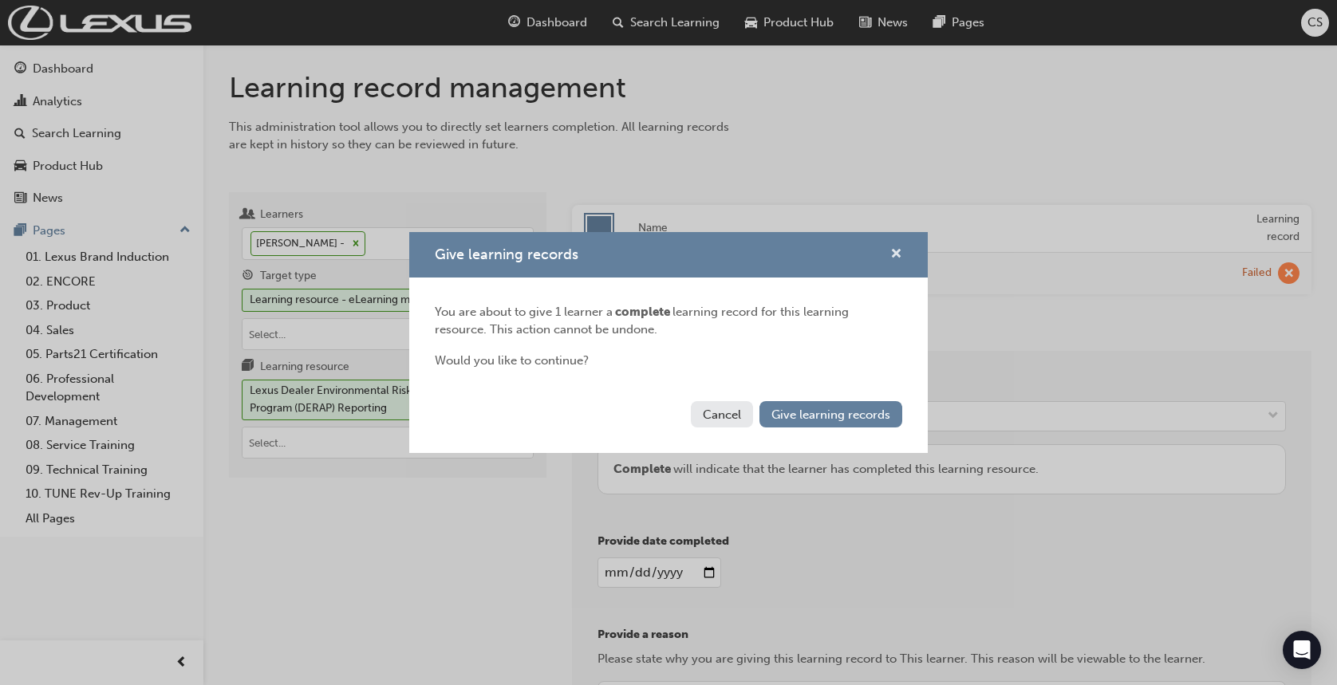
click at [897, 257] on span "cross-icon" at bounding box center [897, 255] width 12 height 14
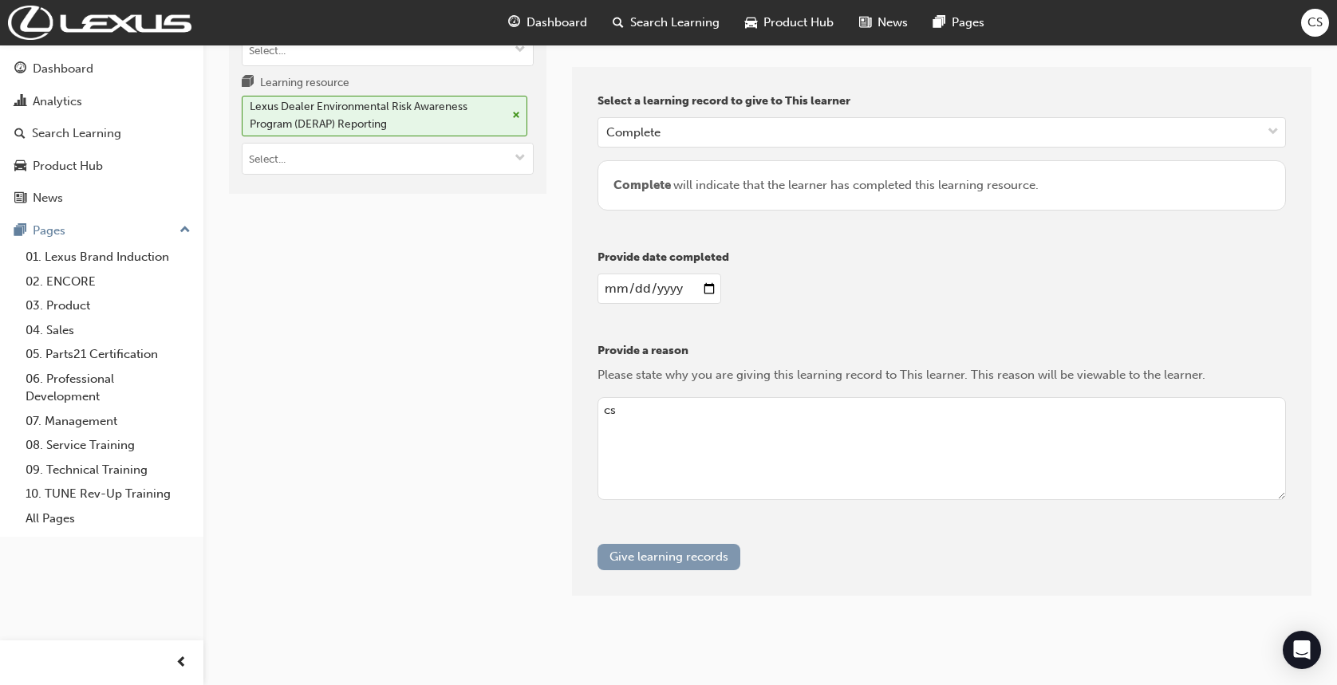
click at [688, 552] on button "Give learning records" at bounding box center [669, 557] width 143 height 26
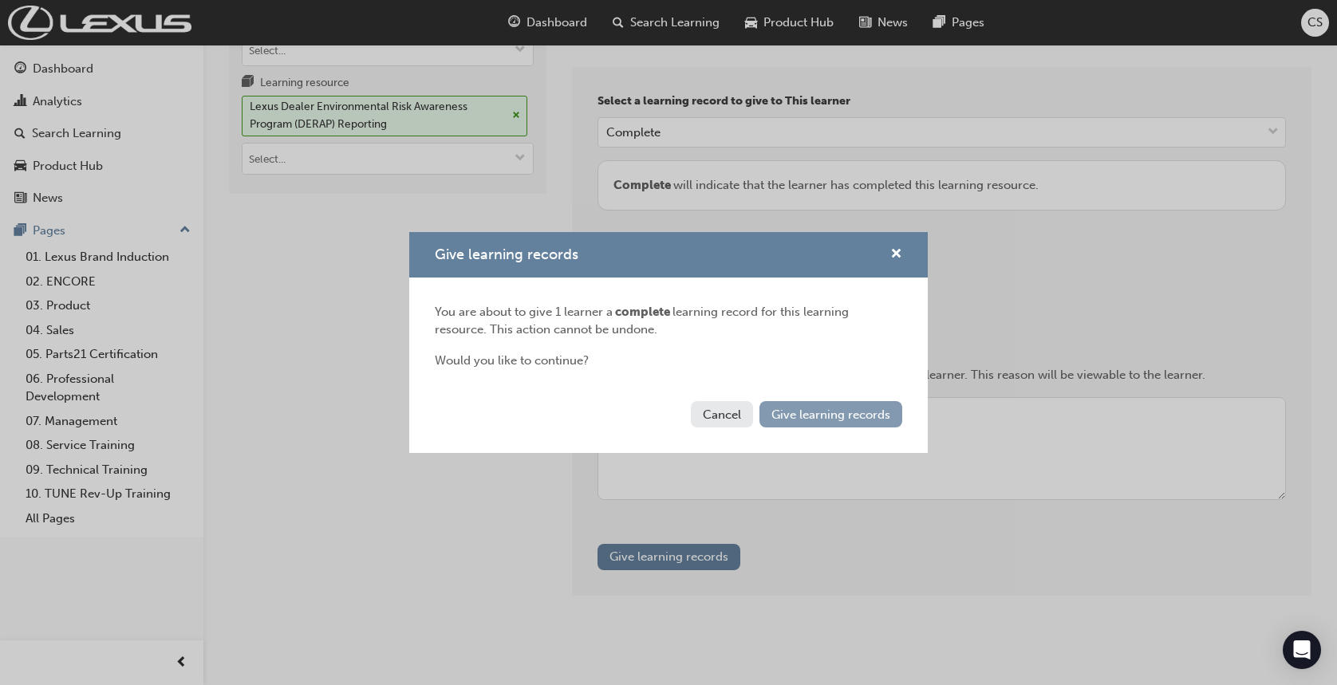
click at [820, 418] on span "Give learning records" at bounding box center [831, 415] width 119 height 14
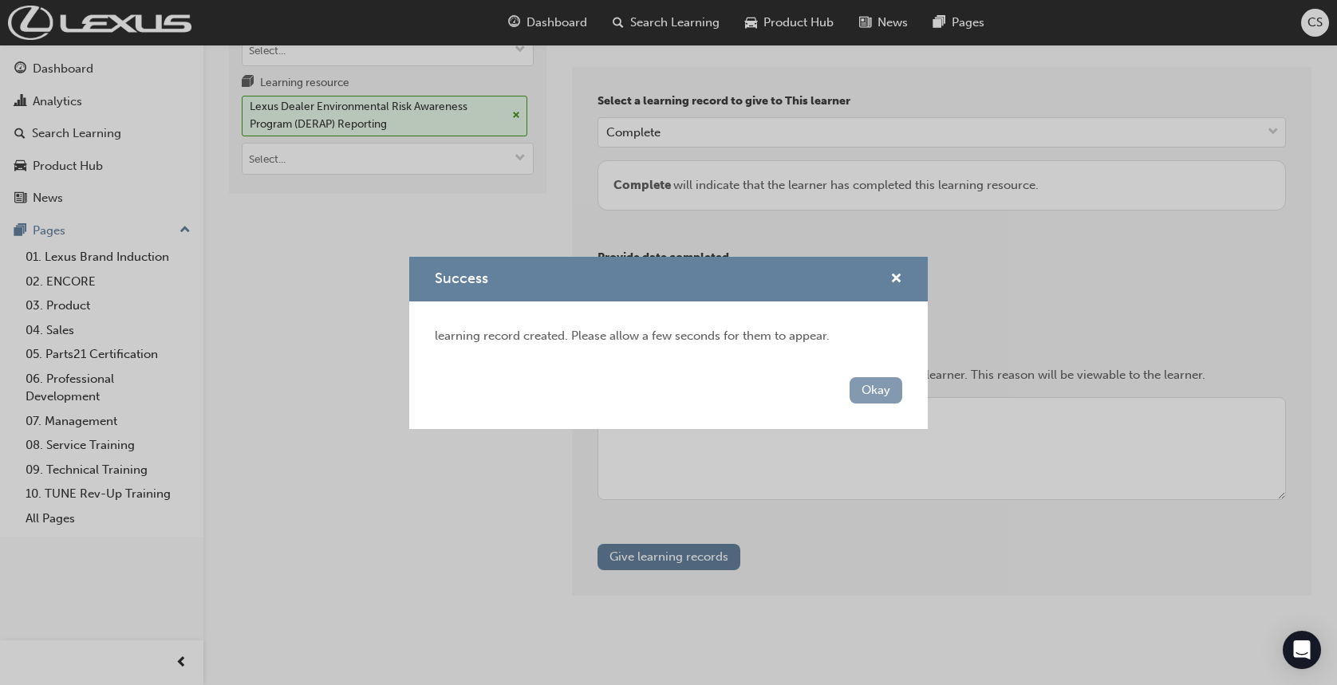
click at [900, 397] on button "Okay" at bounding box center [876, 390] width 53 height 26
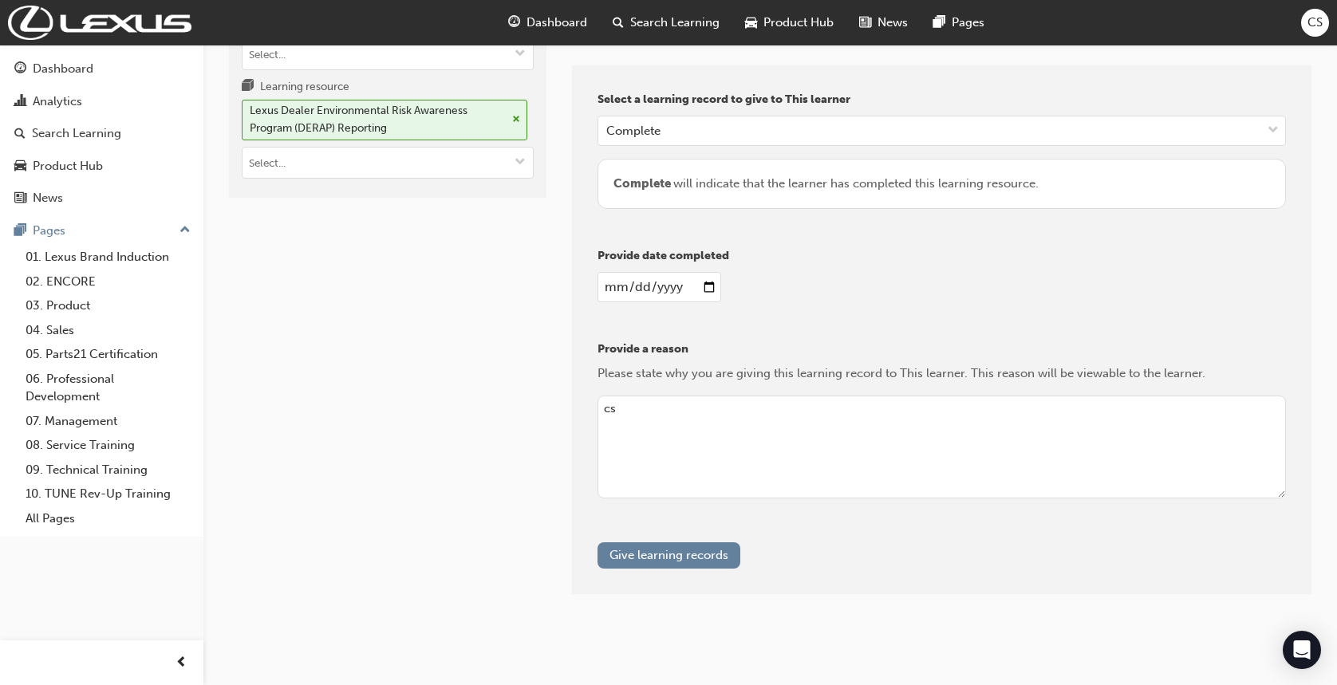
scroll to position [278, 0]
drag, startPoint x: 500, startPoint y: 528, endPoint x: 812, endPoint y: 131, distance: 505.2
click at [508, 514] on div "Learners [PERSON_NAME] - Target type Learning resource - eLearning module Learn…" at bounding box center [388, 256] width 318 height 682
click at [699, 23] on span "Search Learning" at bounding box center [674, 23] width 89 height 18
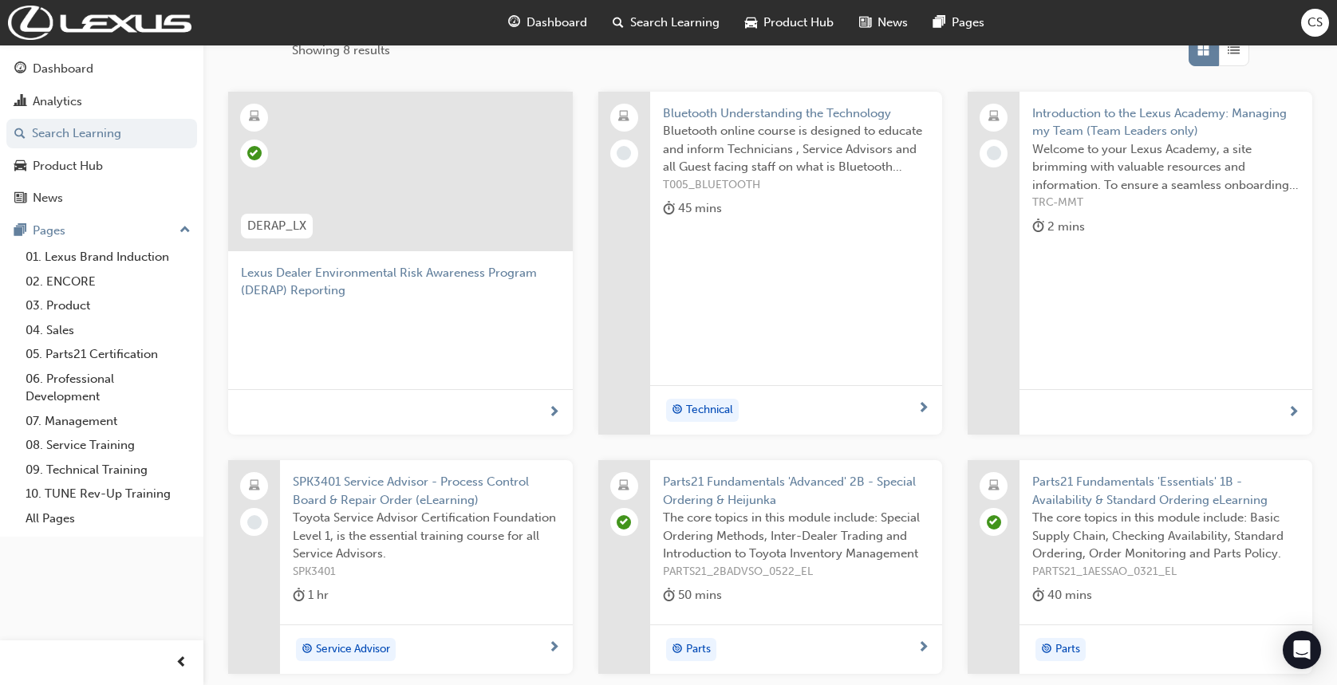
click at [428, 188] on div at bounding box center [400, 172] width 345 height 160
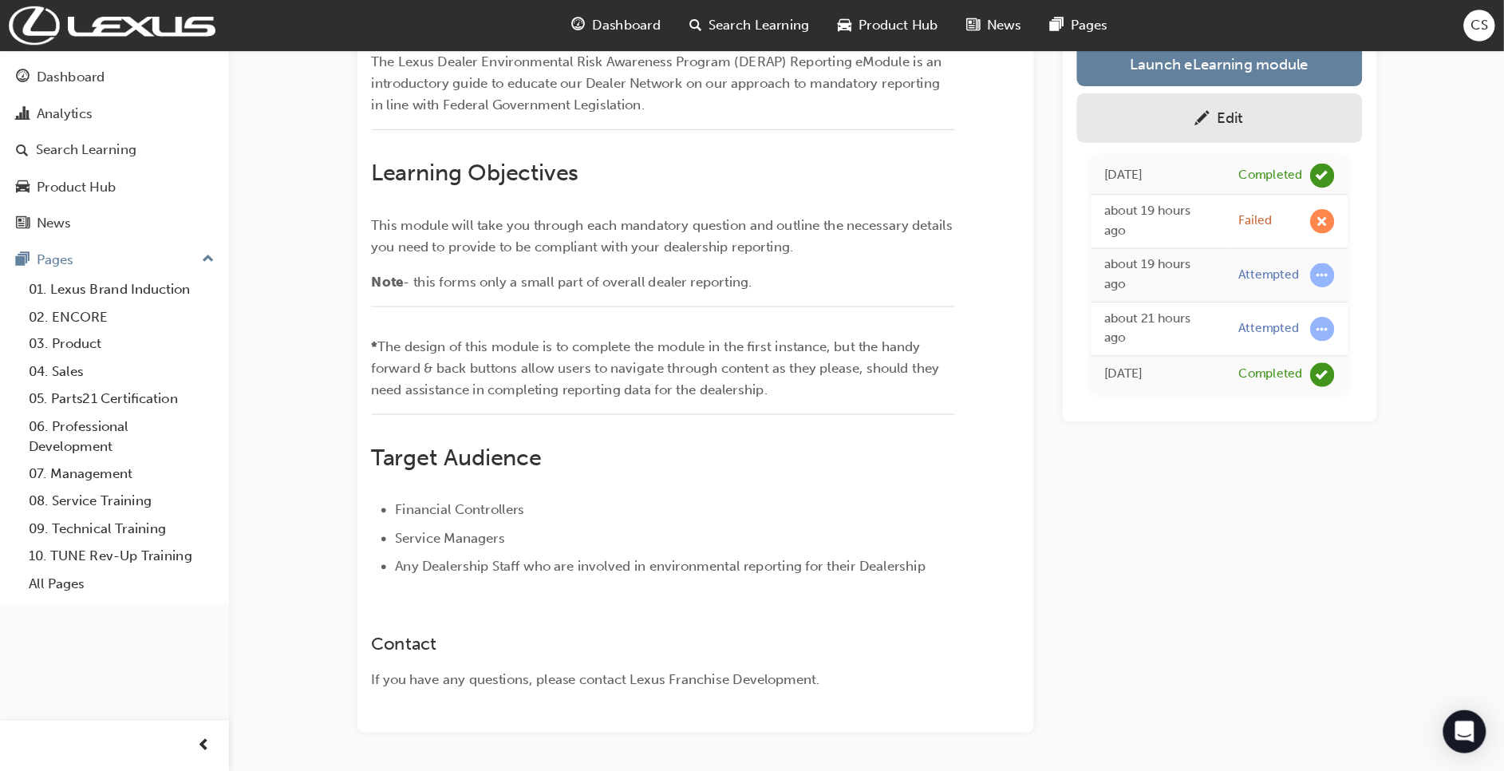
scroll to position [355, 0]
